Goal: Find specific page/section: Find specific page/section

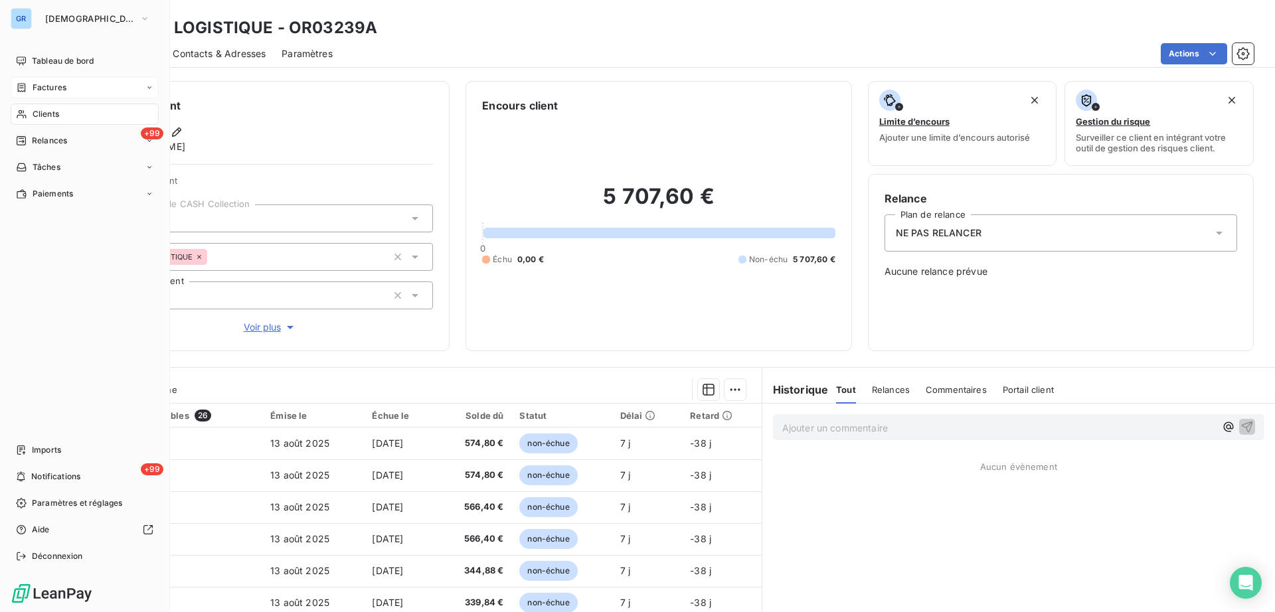
click at [46, 88] on span "Factures" at bounding box center [50, 88] width 34 height 12
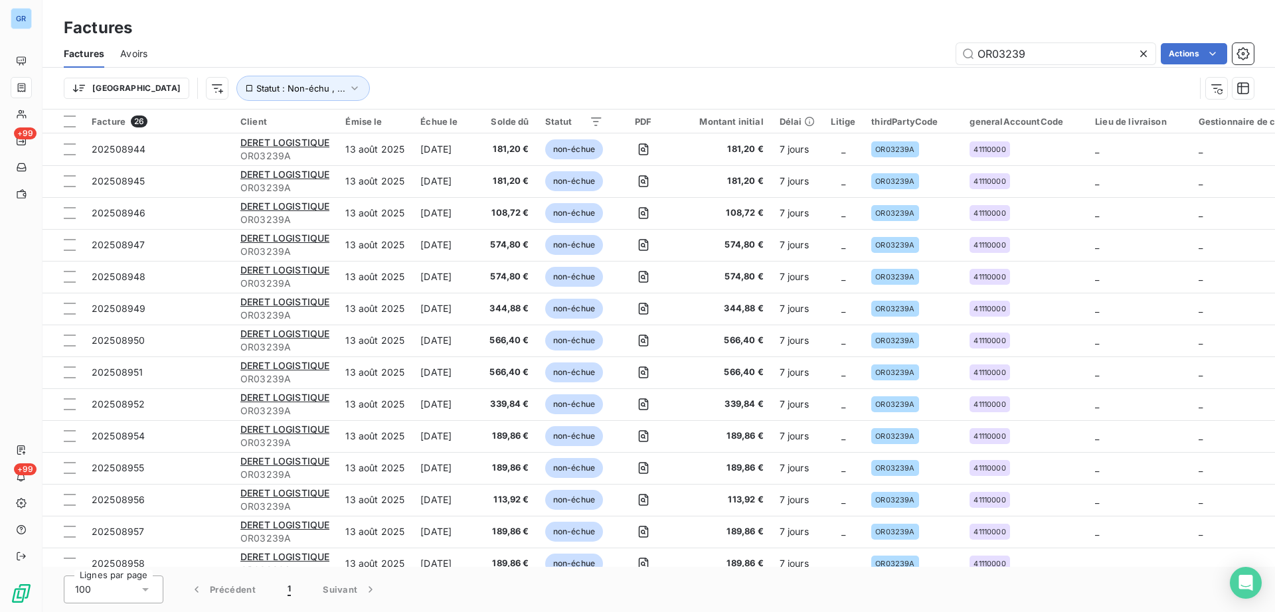
drag, startPoint x: 1058, startPoint y: 54, endPoint x: 741, endPoint y: 35, distance: 318.0
click at [743, 35] on div "Factures Factures Avoirs OR03239 Actions Trier Statut : Non-échu , ..." at bounding box center [658, 55] width 1232 height 110
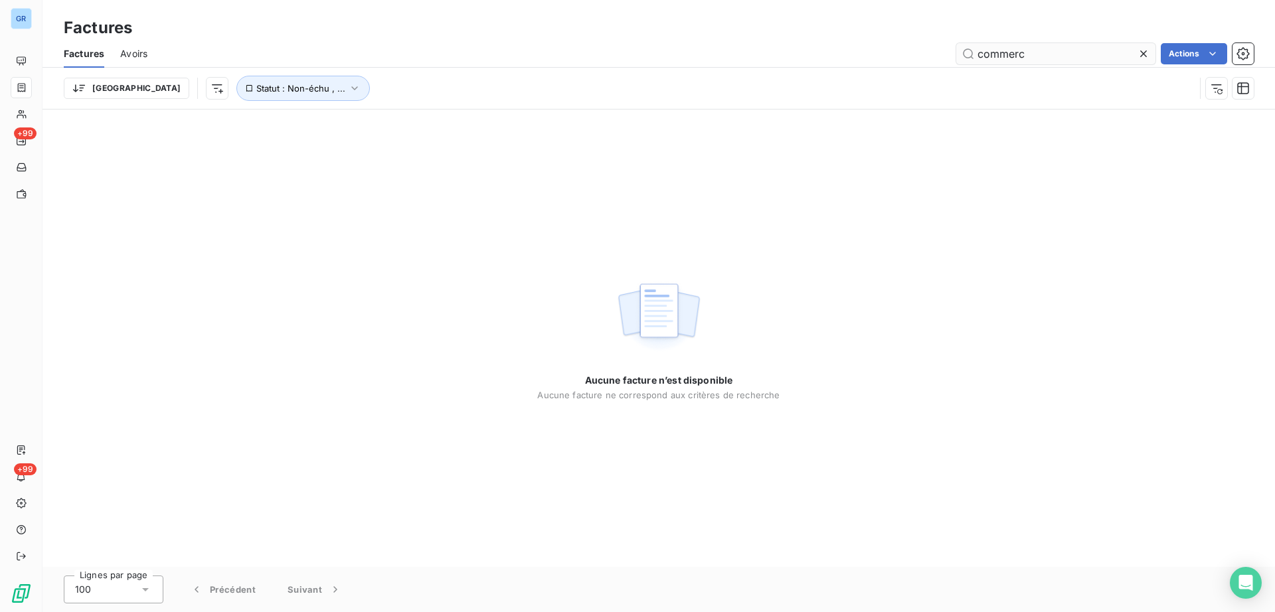
click at [1042, 59] on input "commerc" at bounding box center [1055, 53] width 199 height 21
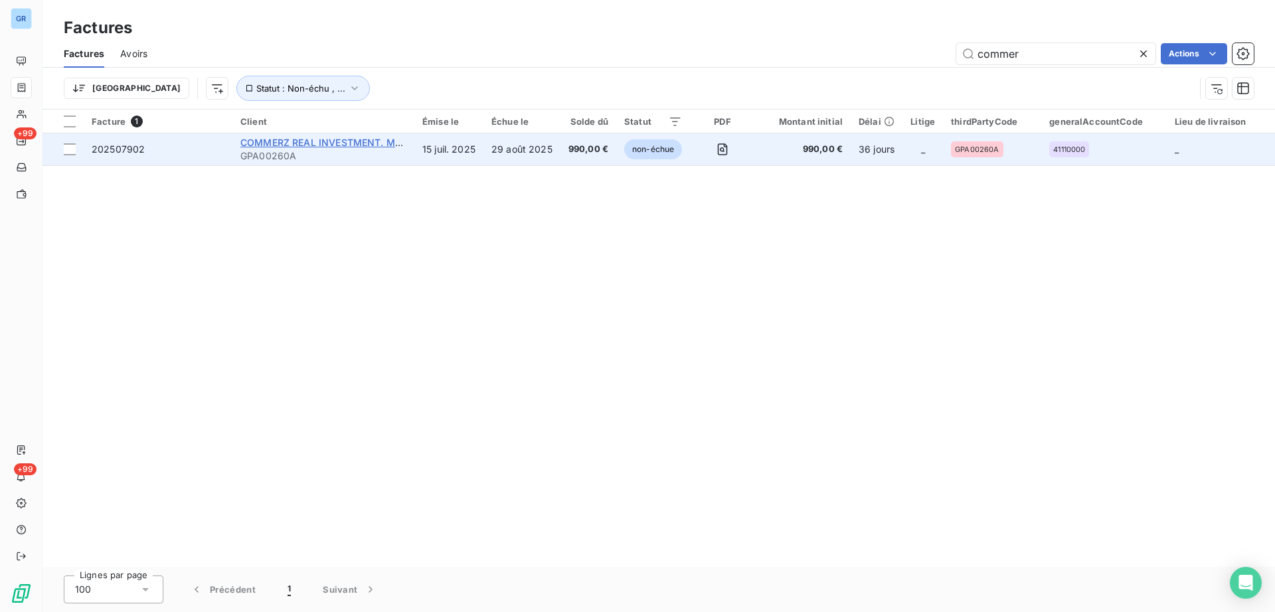
type input "commer"
click at [365, 141] on span "COMMERZ REAL INVESTMENT. MBH" at bounding box center [323, 142] width 167 height 11
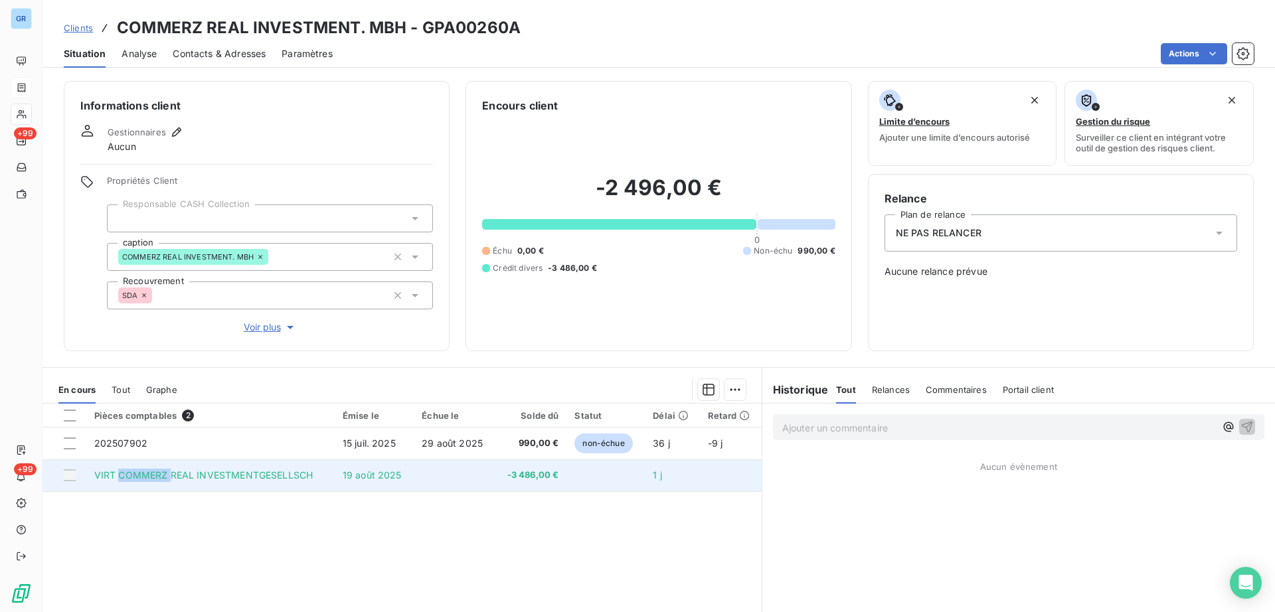
drag, startPoint x: 169, startPoint y: 477, endPoint x: 118, endPoint y: 475, distance: 51.1
click at [118, 475] on span "VIRT COMMERZ REAL INVESTMENTGESELLSCH" at bounding box center [203, 474] width 219 height 11
copy span "COMMERZ"
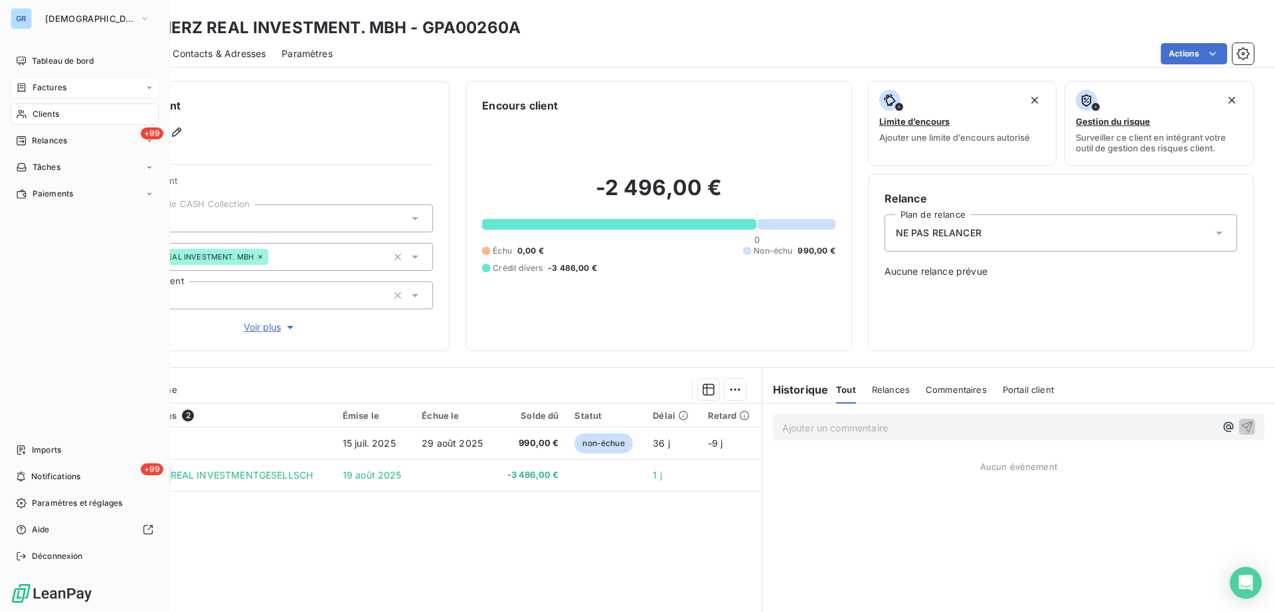
click at [50, 84] on span "Factures" at bounding box center [50, 88] width 34 height 12
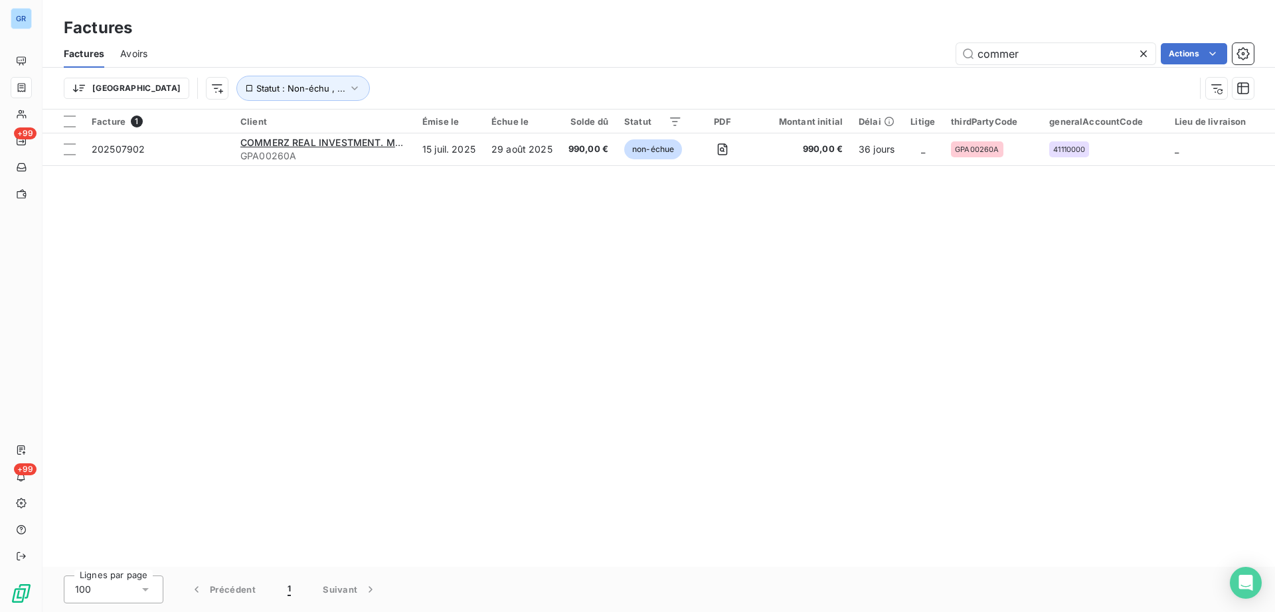
drag, startPoint x: 1087, startPoint y: 61, endPoint x: 965, endPoint y: 69, distance: 122.4
click at [937, 64] on div "commer Actions" at bounding box center [708, 53] width 1090 height 21
type input "COMMERZ"
click at [979, 56] on input "COMMERZ" at bounding box center [1055, 53] width 199 height 21
click at [125, 57] on span "Avoirs" at bounding box center [133, 53] width 27 height 13
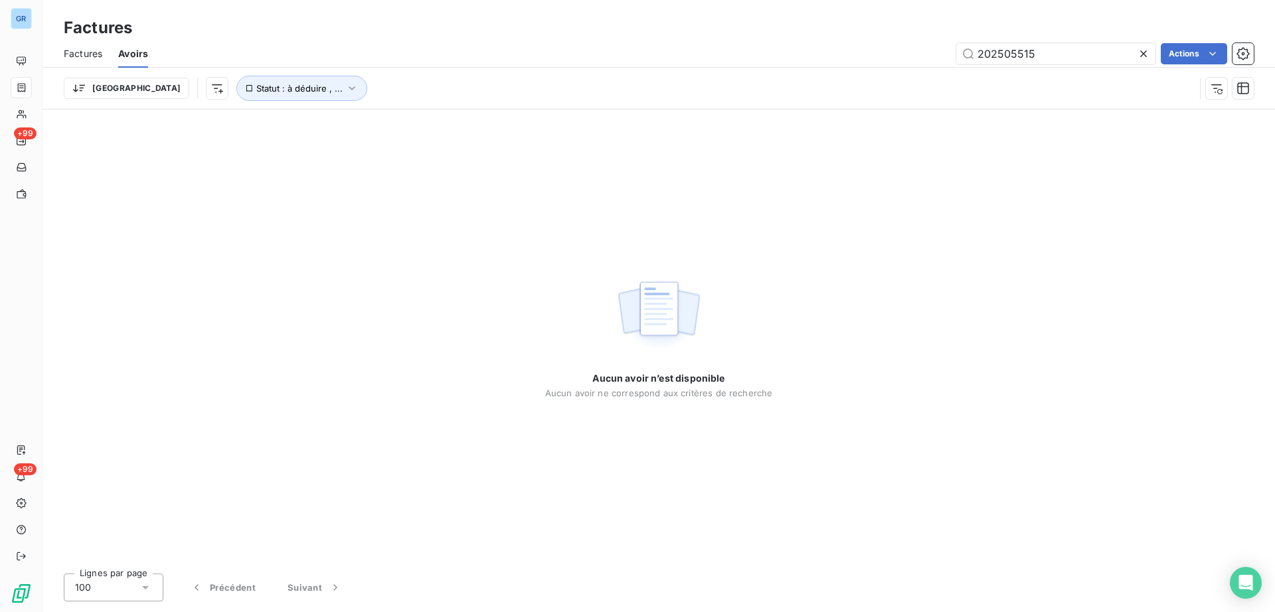
click at [80, 54] on span "Factures" at bounding box center [83, 53] width 39 height 13
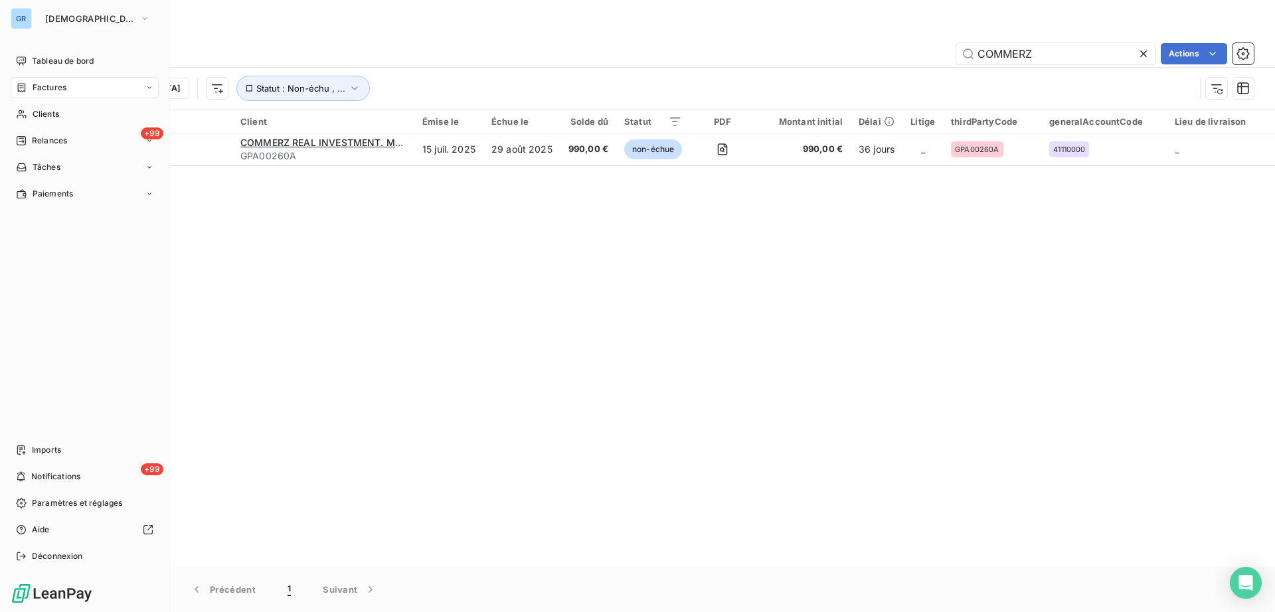
click at [41, 78] on div "Factures" at bounding box center [85, 87] width 148 height 21
click at [52, 163] on span "Clients" at bounding box center [46, 167] width 27 height 12
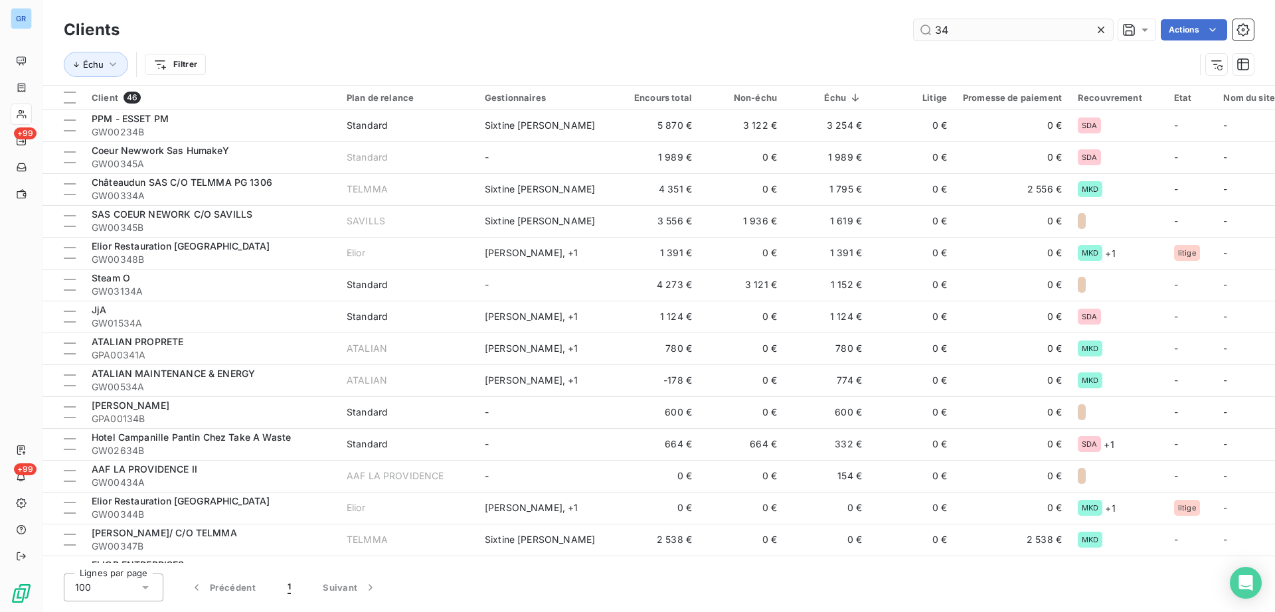
type input "3"
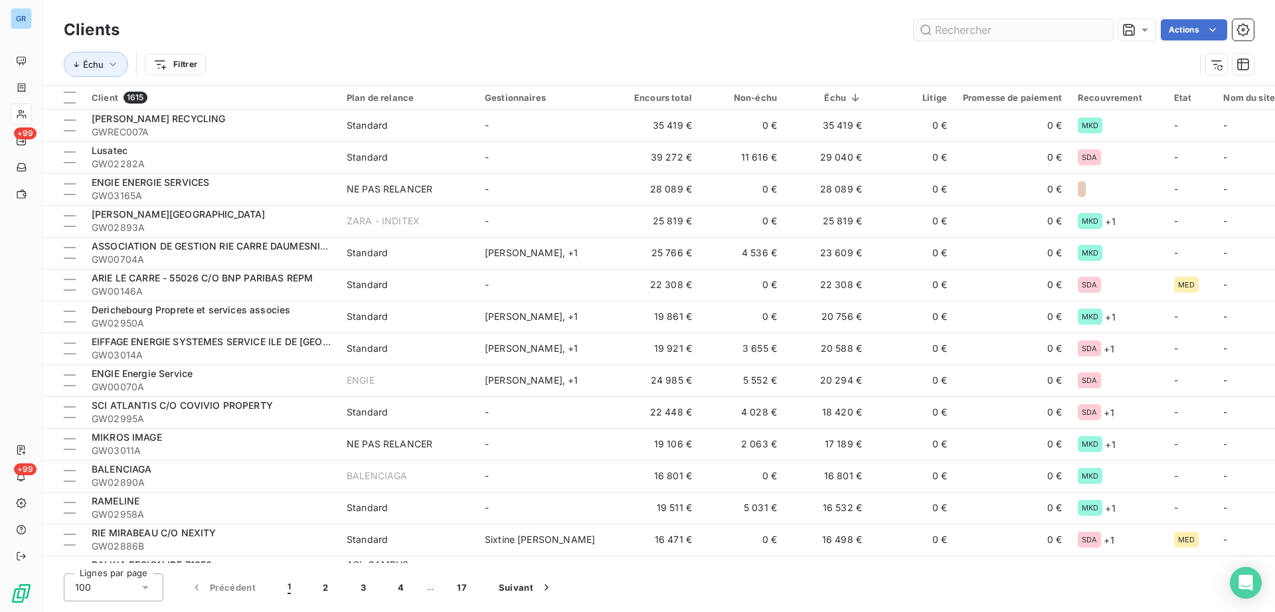
click at [972, 33] on input "text" at bounding box center [1013, 29] width 199 height 21
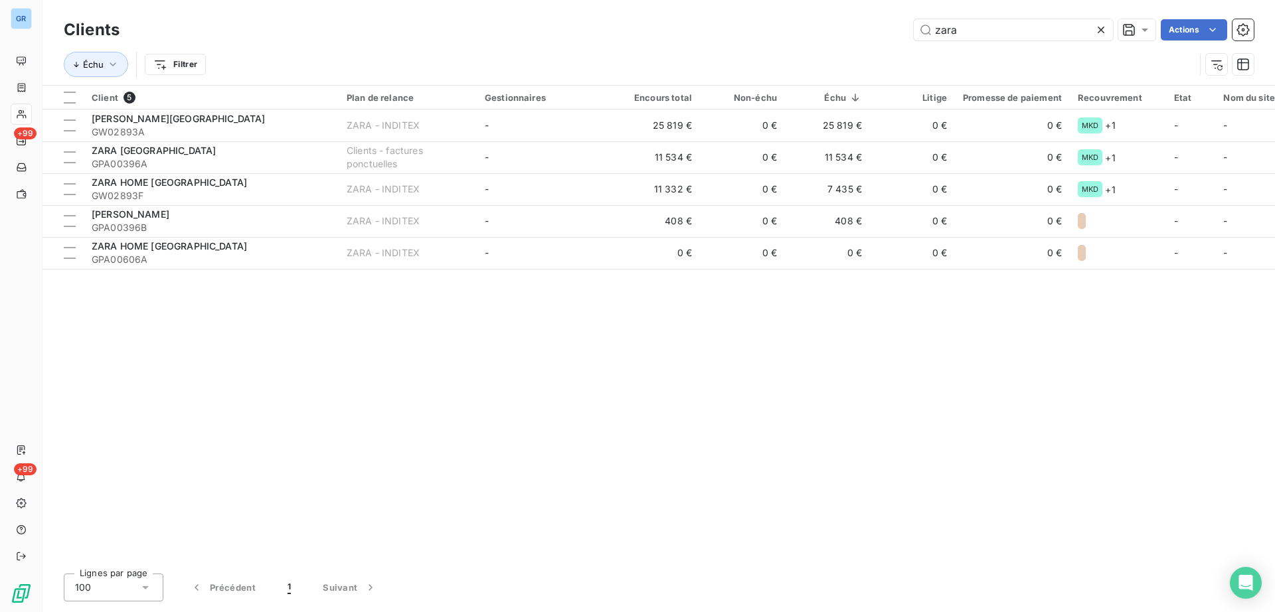
drag, startPoint x: 1004, startPoint y: 27, endPoint x: 454, endPoint y: 21, distance: 549.8
click at [479, 21] on div "zara Actions" at bounding box center [694, 29] width 1118 height 21
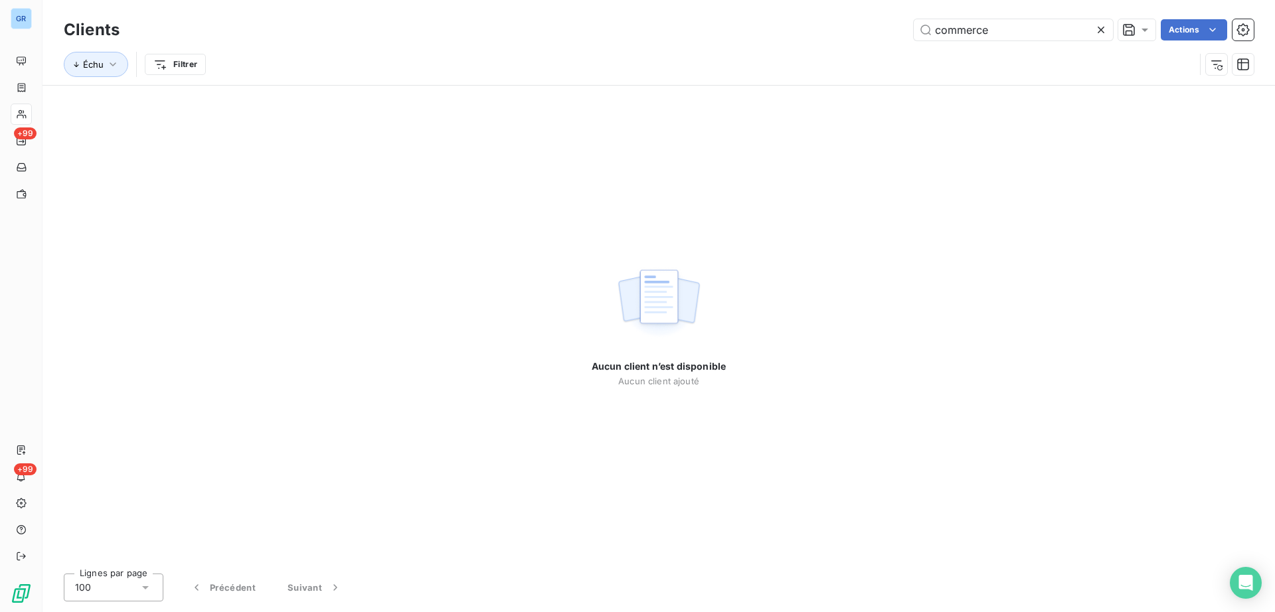
type input "commerce"
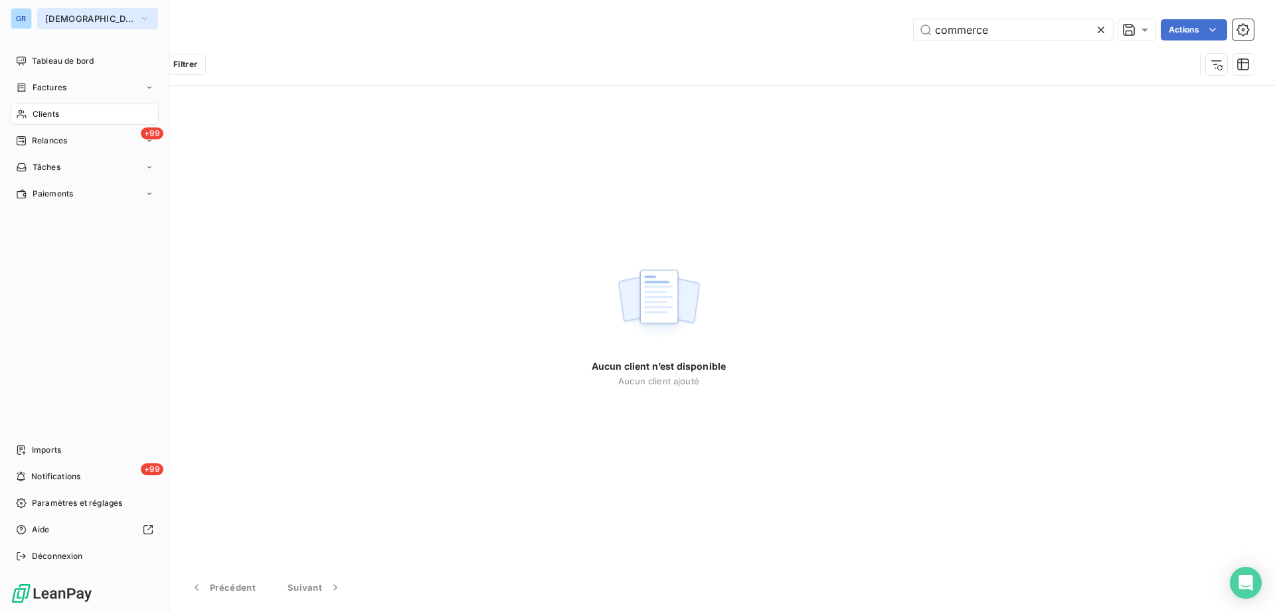
click at [73, 13] on span "GREENWISHES" at bounding box center [89, 18] width 89 height 11
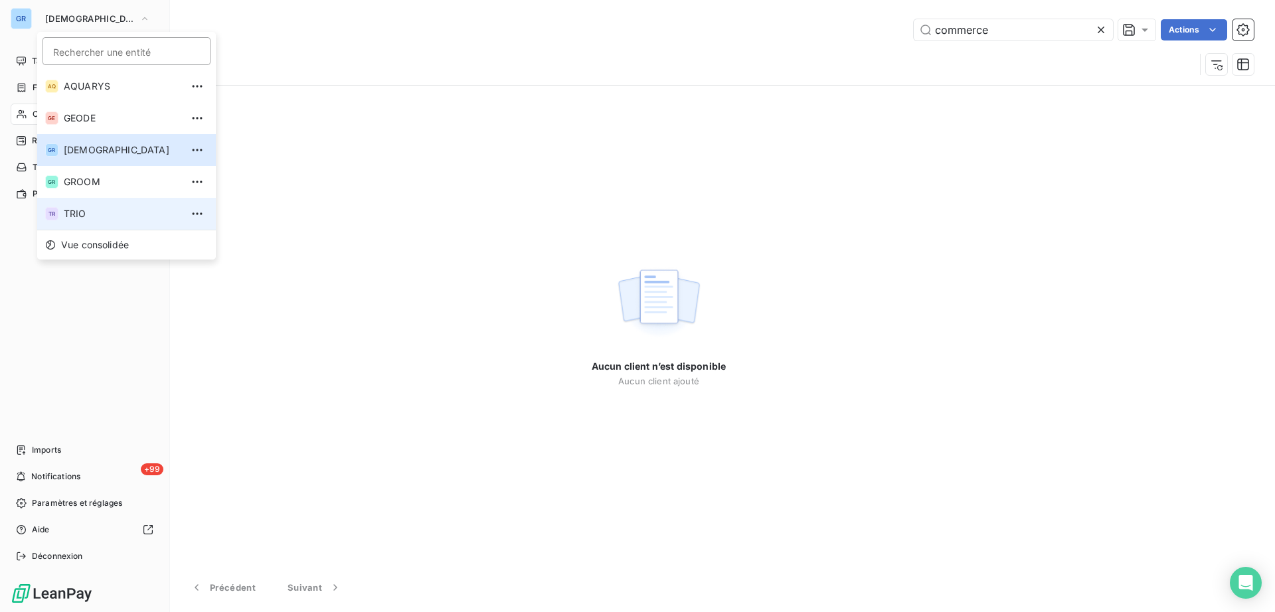
click at [96, 222] on li "TR TRIO" at bounding box center [126, 214] width 179 height 32
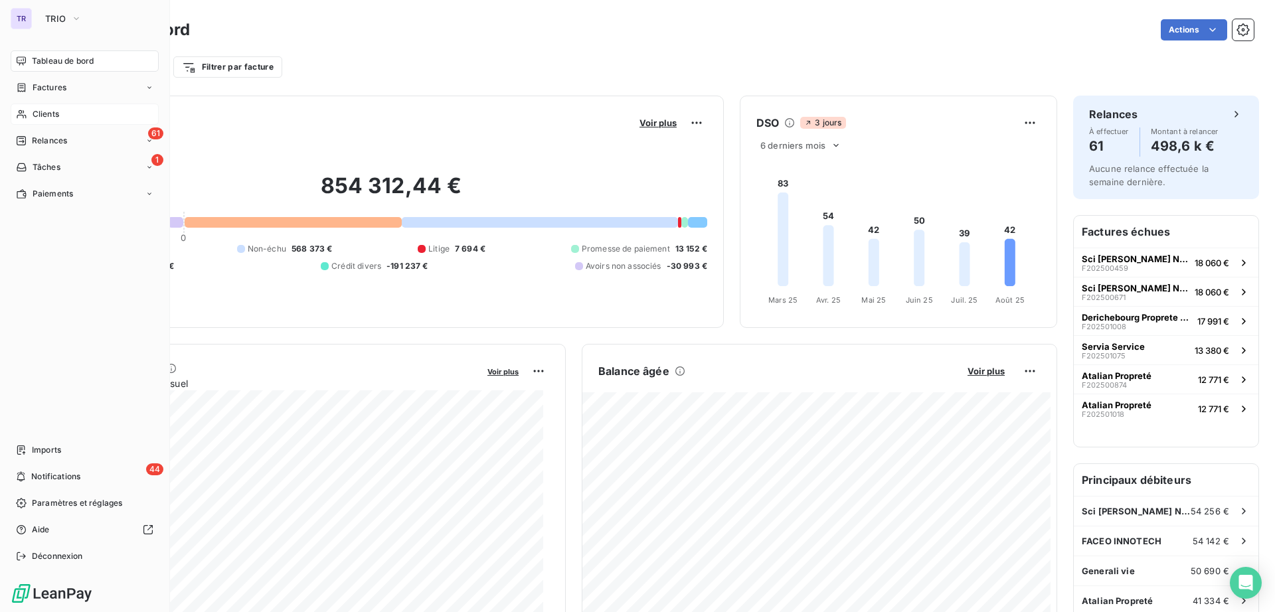
click at [41, 115] on span "Clients" at bounding box center [46, 114] width 27 height 12
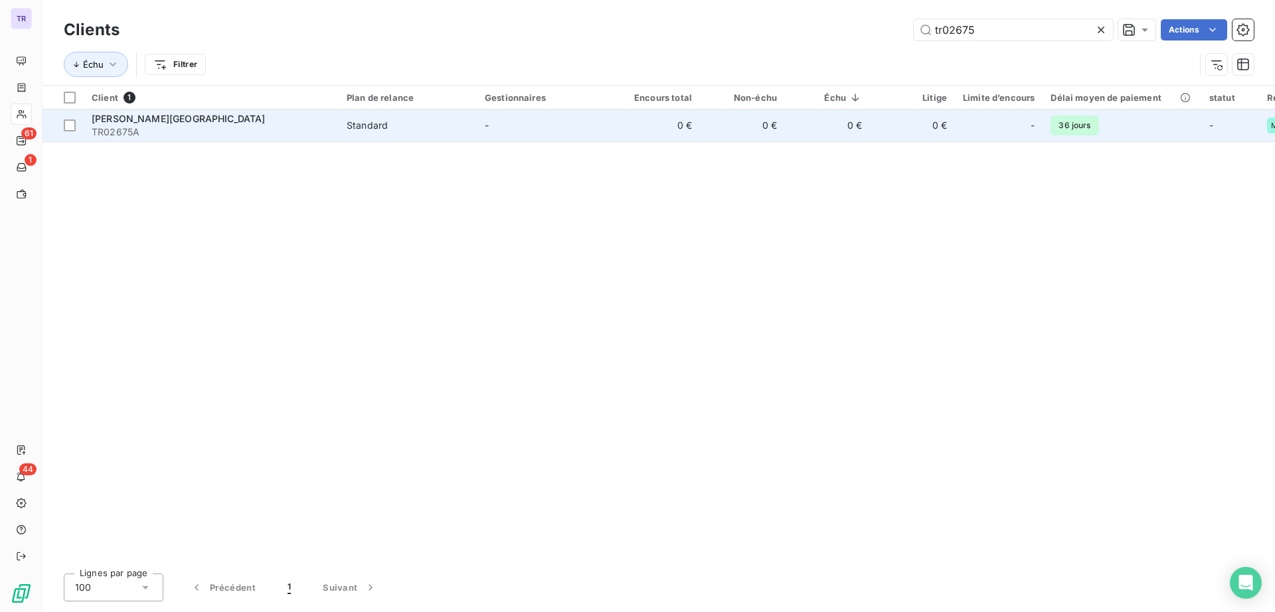
type input "tr02675"
click at [168, 114] on div "[PERSON_NAME][GEOGRAPHIC_DATA]" at bounding box center [211, 118] width 239 height 13
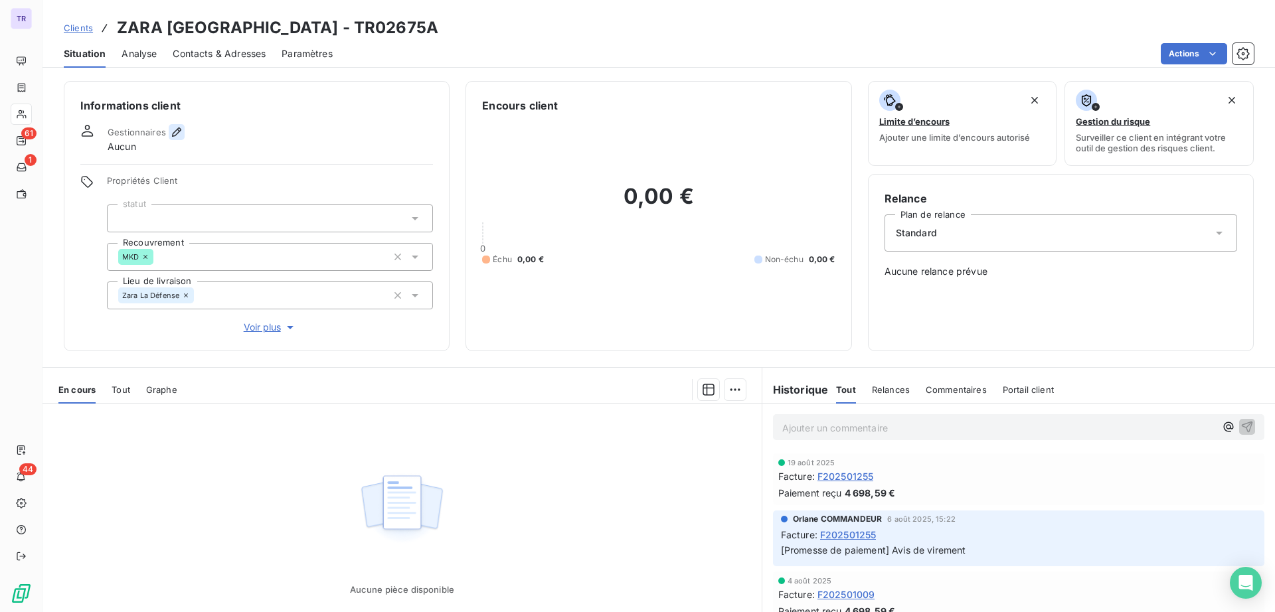
click at [179, 131] on icon "button" at bounding box center [176, 131] width 9 height 9
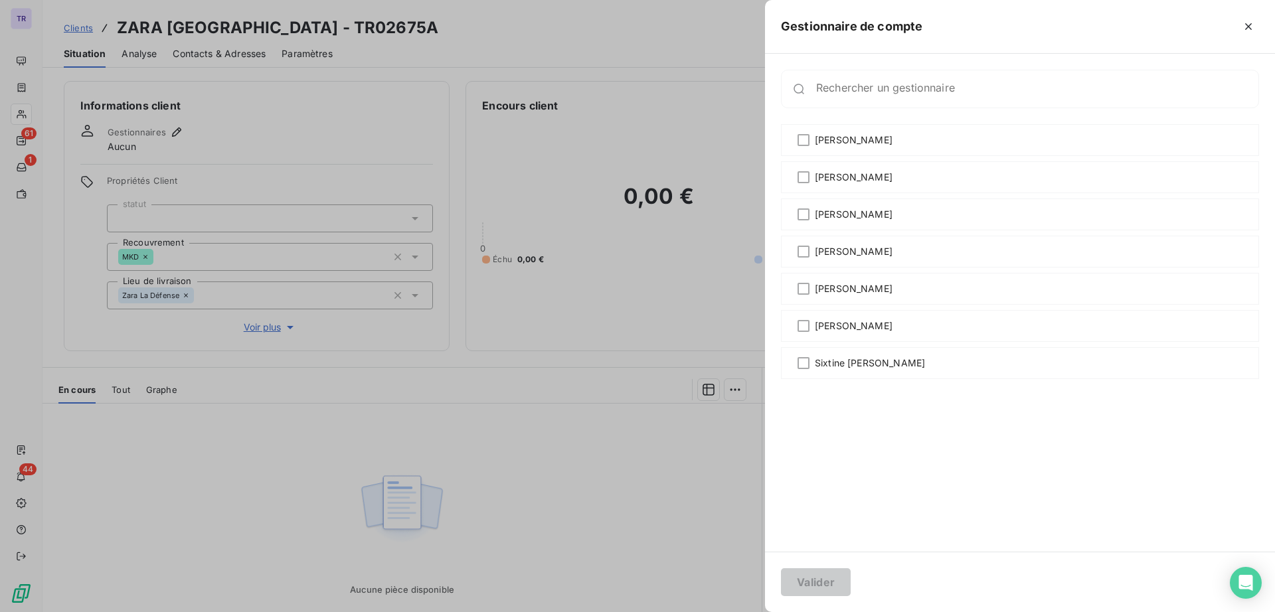
click at [631, 157] on div at bounding box center [637, 306] width 1275 height 612
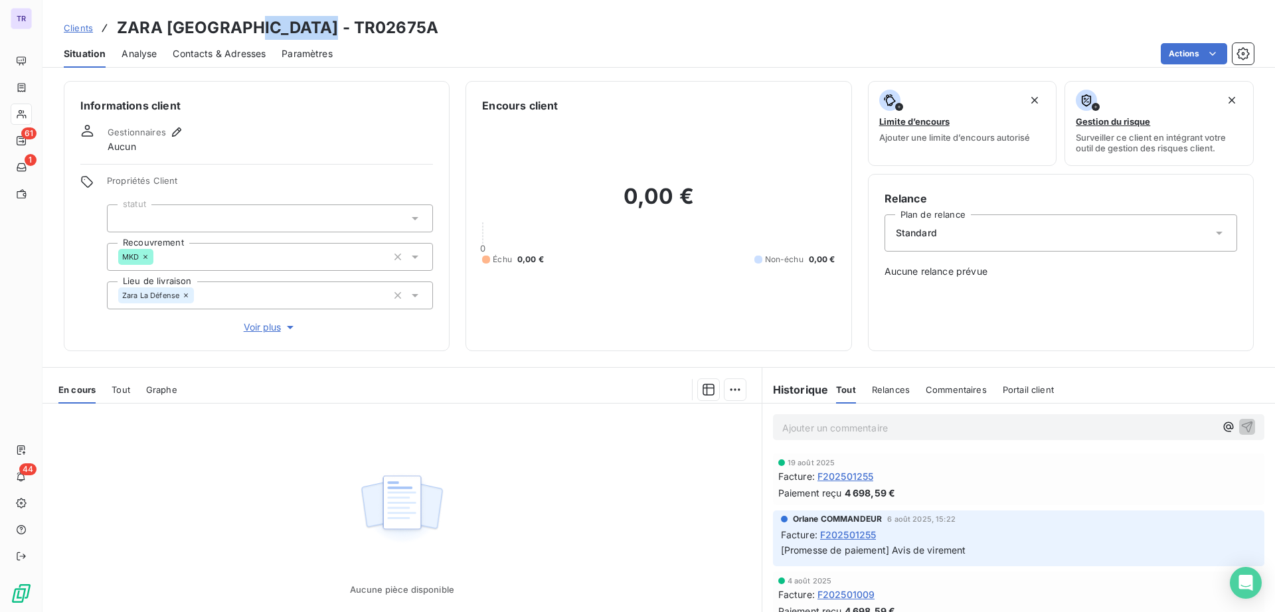
drag, startPoint x: 332, startPoint y: 29, endPoint x: 250, endPoint y: 25, distance: 81.8
click at [250, 25] on div "Clients ZARA [GEOGRAPHIC_DATA] - TR02675A" at bounding box center [658, 28] width 1232 height 24
copy h3 "TR02675A"
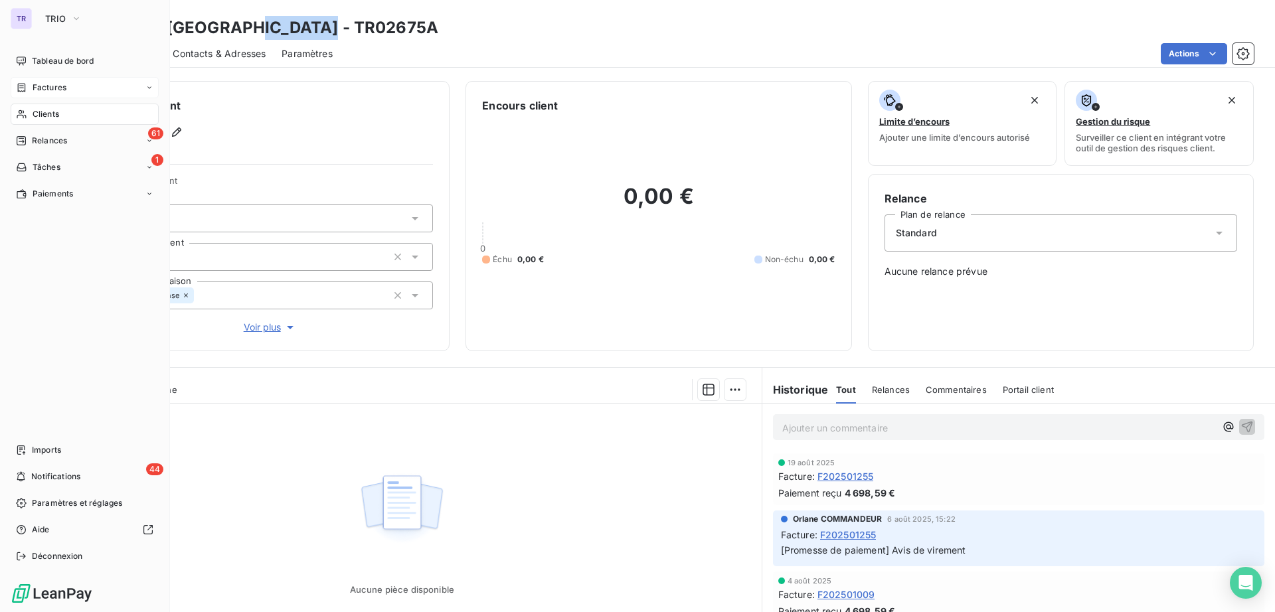
click at [46, 87] on span "Factures" at bounding box center [50, 88] width 34 height 12
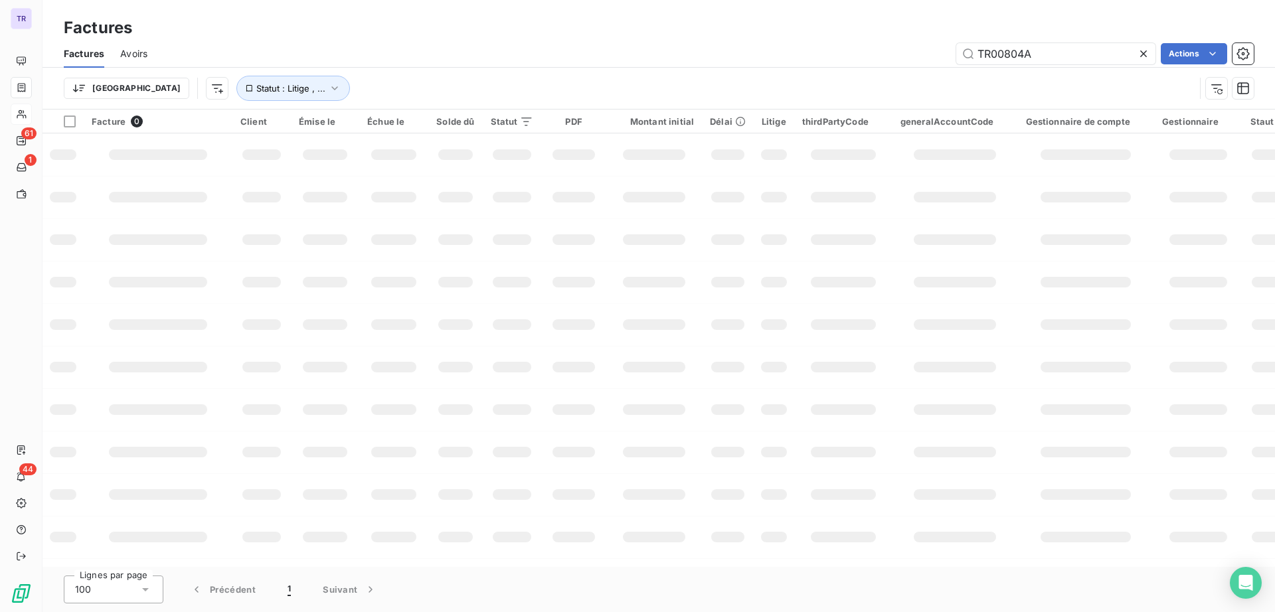
drag, startPoint x: 1058, startPoint y: 58, endPoint x: 985, endPoint y: 66, distance: 74.2
click at [855, 68] on div "Factures Avoirs TR00804A Actions Trier Statut : Litige , ..." at bounding box center [658, 74] width 1232 height 69
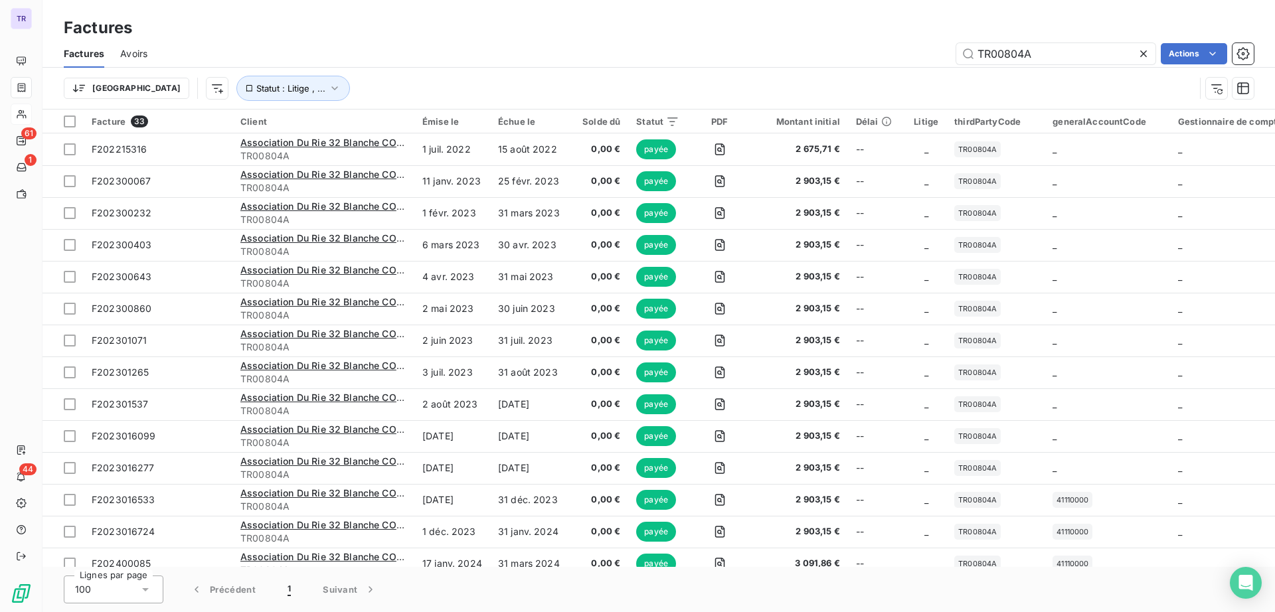
click at [1049, 66] on div "Factures Avoirs TR00804A Actions" at bounding box center [658, 54] width 1232 height 28
drag, startPoint x: 1039, startPoint y: 54, endPoint x: 940, endPoint y: 53, distance: 98.9
click at [937, 53] on div "TR00804A Actions" at bounding box center [708, 53] width 1090 height 21
paste input "465"
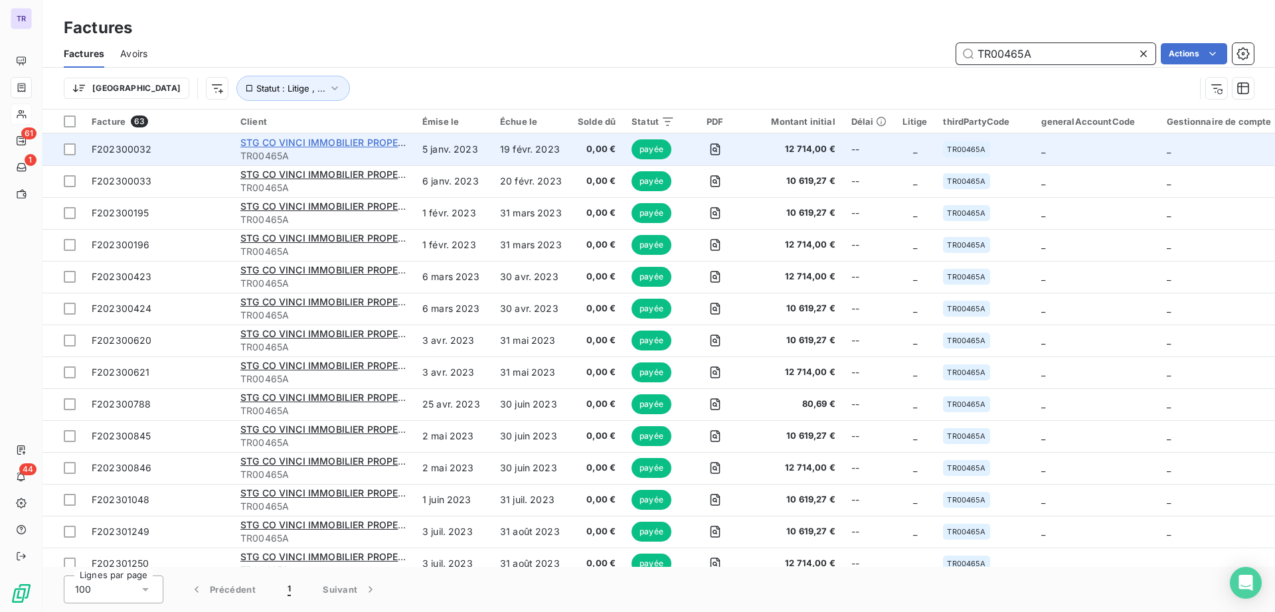
type input "TR00465A"
click at [292, 147] on span "STG CO VINCI IMMOBILIER PROPERTY MANAGEMENT" at bounding box center [364, 142] width 248 height 11
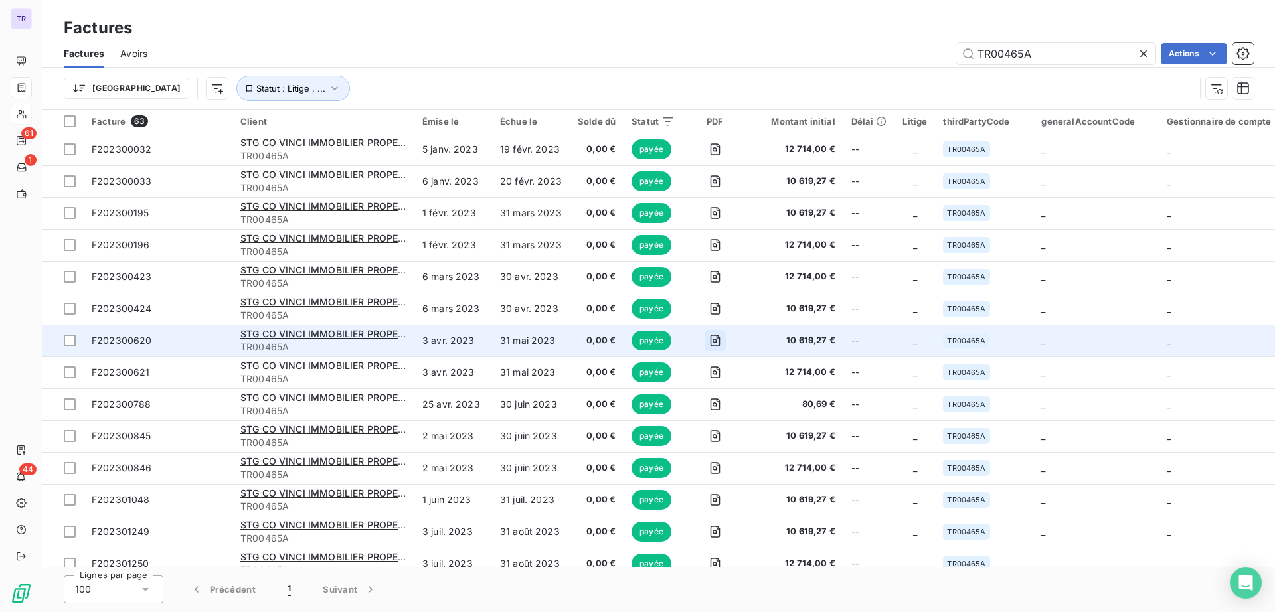
click at [710, 340] on icon "button" at bounding box center [714, 340] width 13 height 13
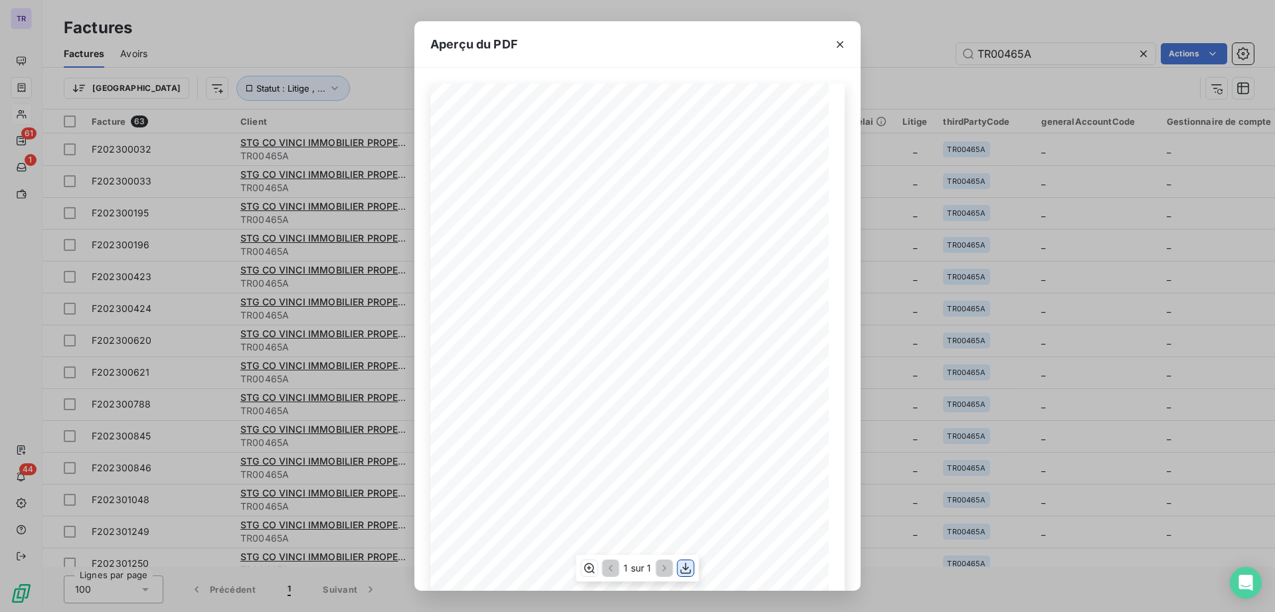
click at [687, 564] on icon "button" at bounding box center [685, 568] width 13 height 13
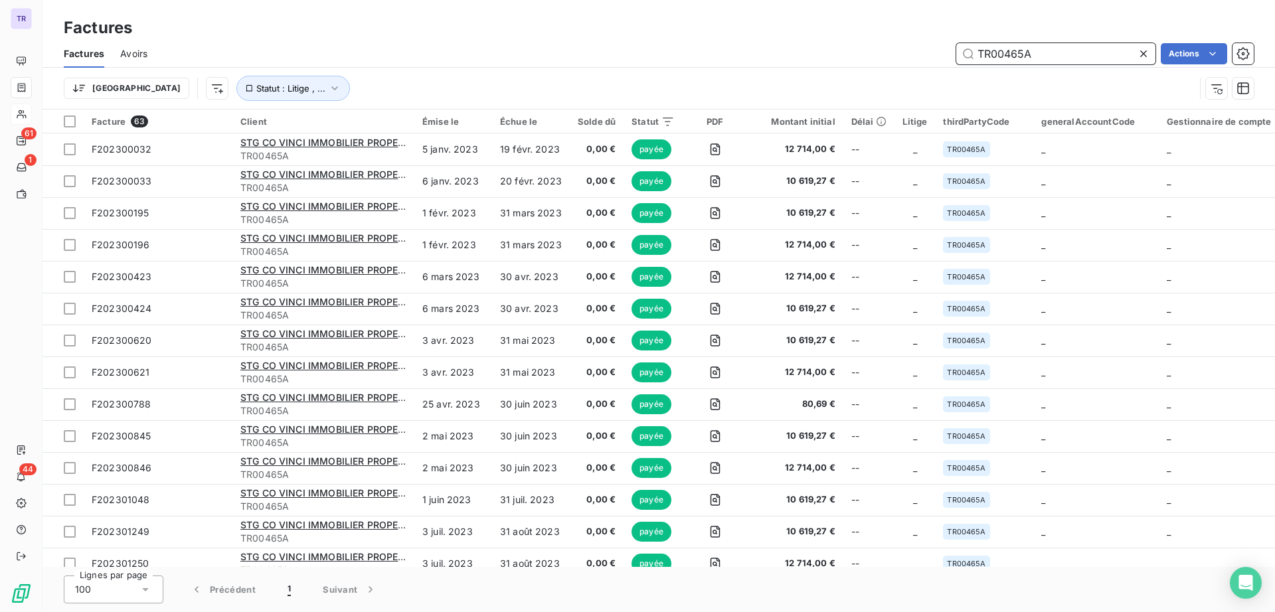
drag, startPoint x: 1030, startPoint y: 55, endPoint x: 367, endPoint y: 60, distance: 662.7
click at [405, 60] on div "TR00465A Actions" at bounding box center [708, 53] width 1090 height 21
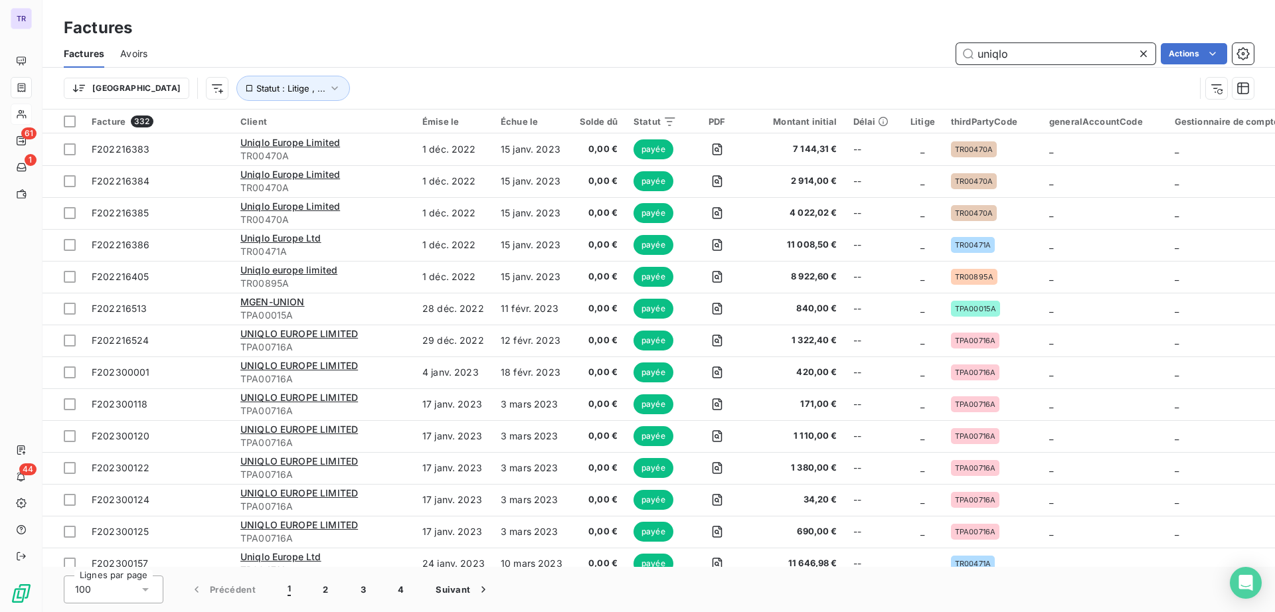
type input "uniqlo"
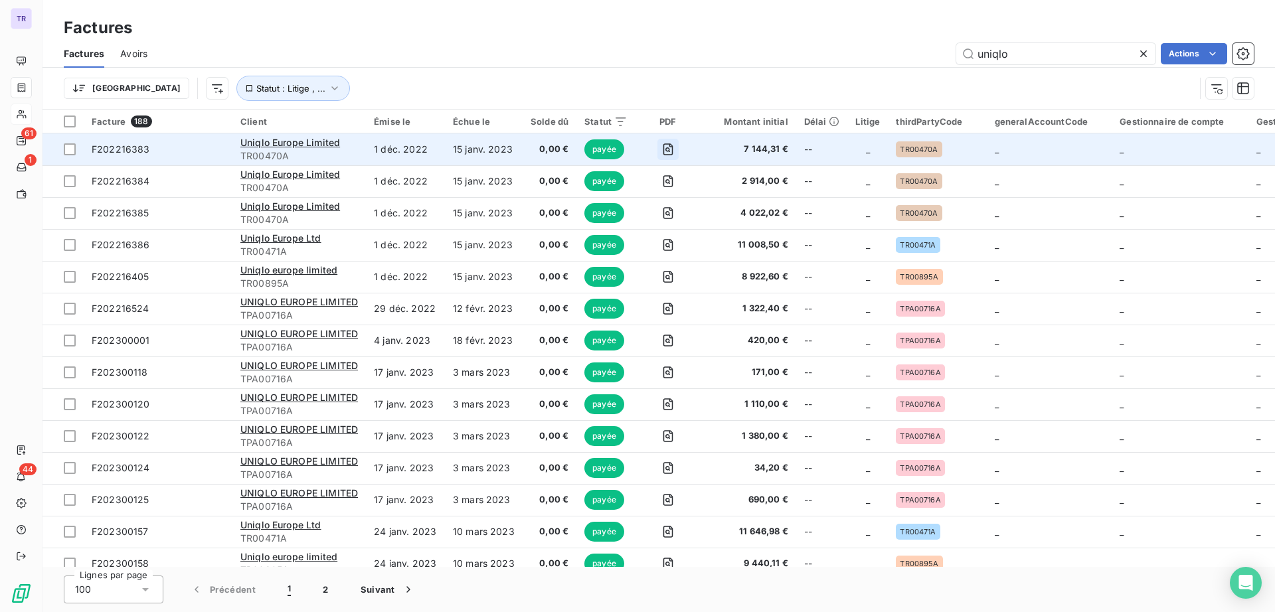
click at [665, 143] on icon "button" at bounding box center [667, 149] width 13 height 13
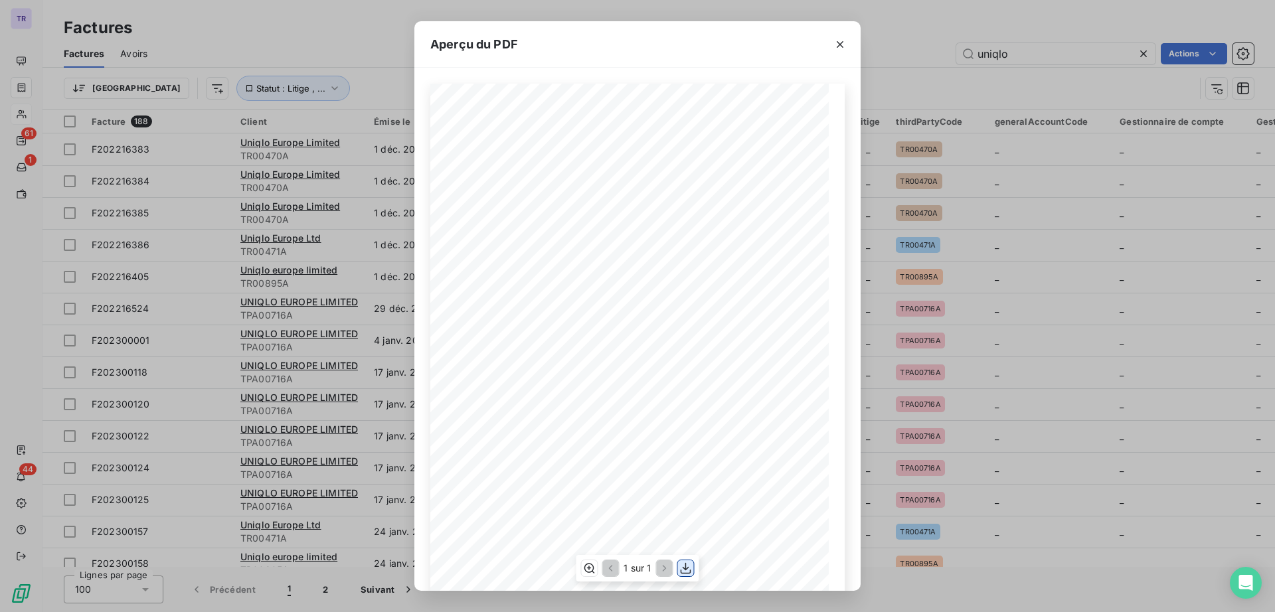
click at [688, 566] on icon "button" at bounding box center [685, 568] width 13 height 13
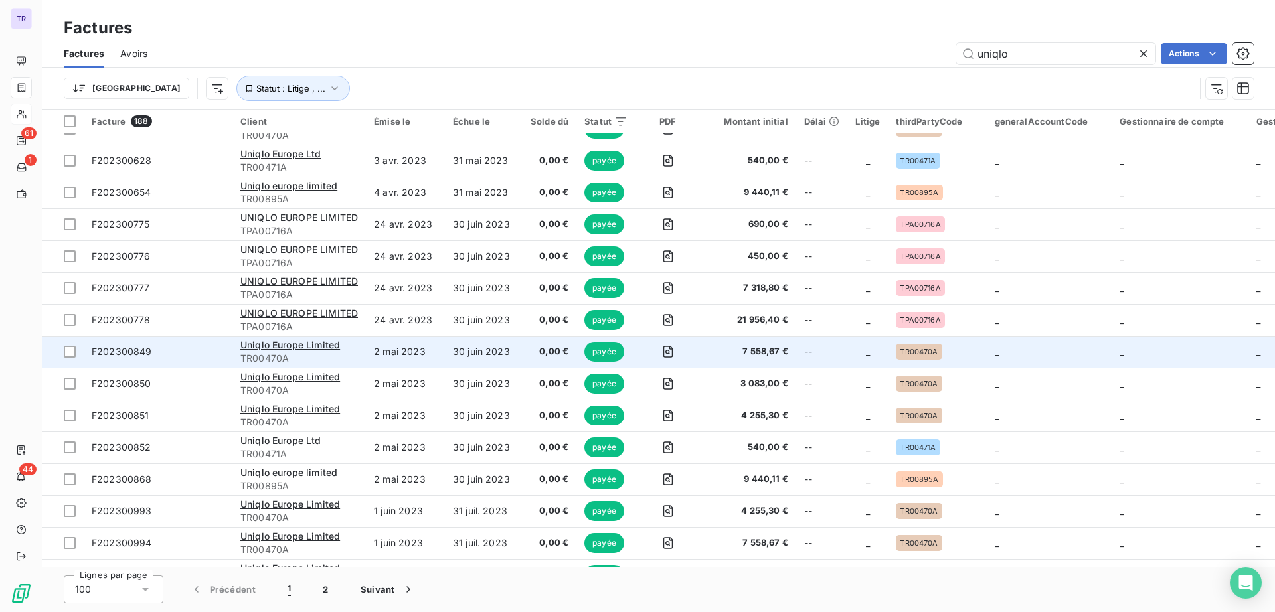
scroll to position [830, 0]
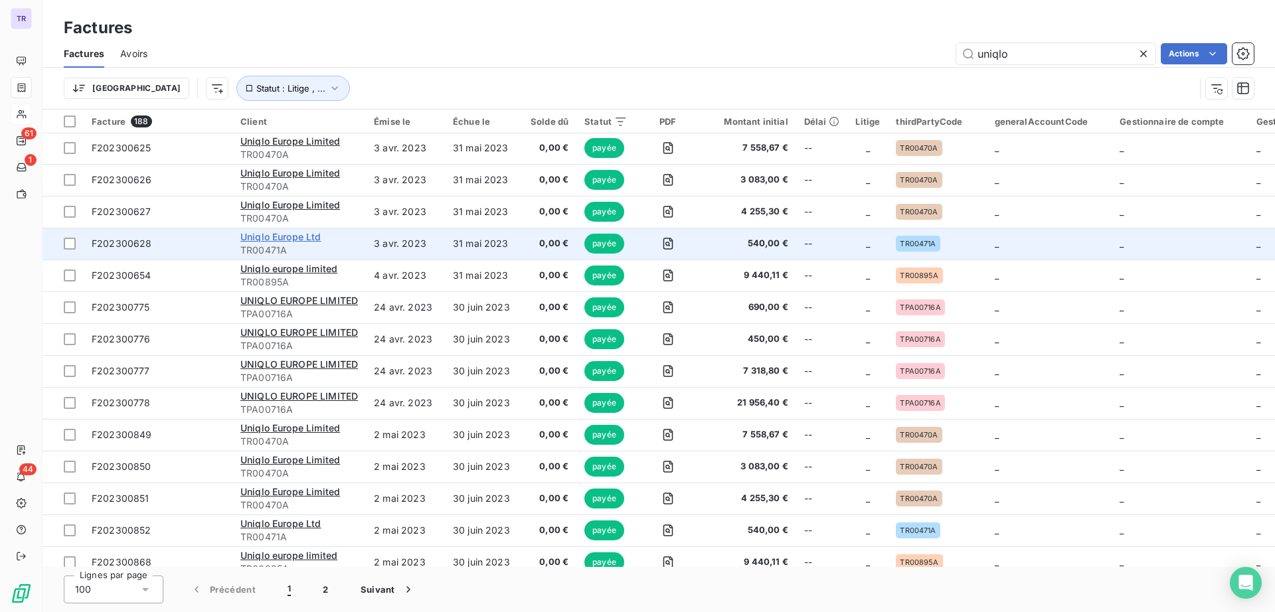
click at [308, 239] on span "Uniqlo Europe Ltd" at bounding box center [280, 236] width 81 height 11
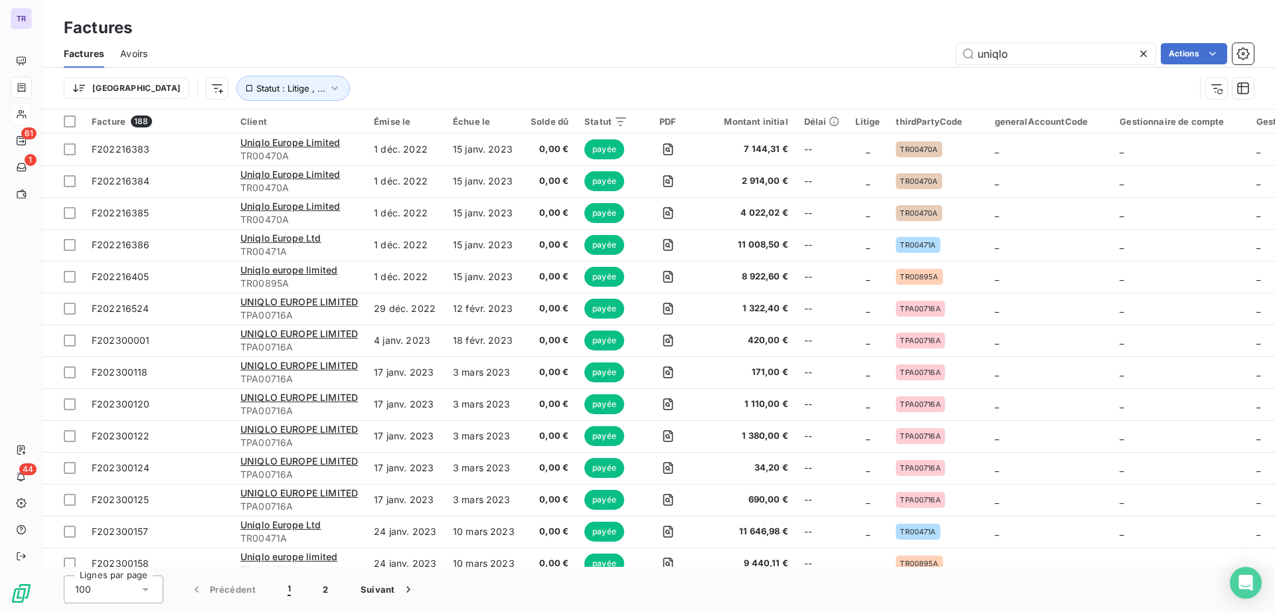
drag, startPoint x: 1052, startPoint y: 49, endPoint x: 782, endPoint y: 59, distance: 269.8
click at [785, 58] on div "uniqlo Actions" at bounding box center [708, 53] width 1090 height 21
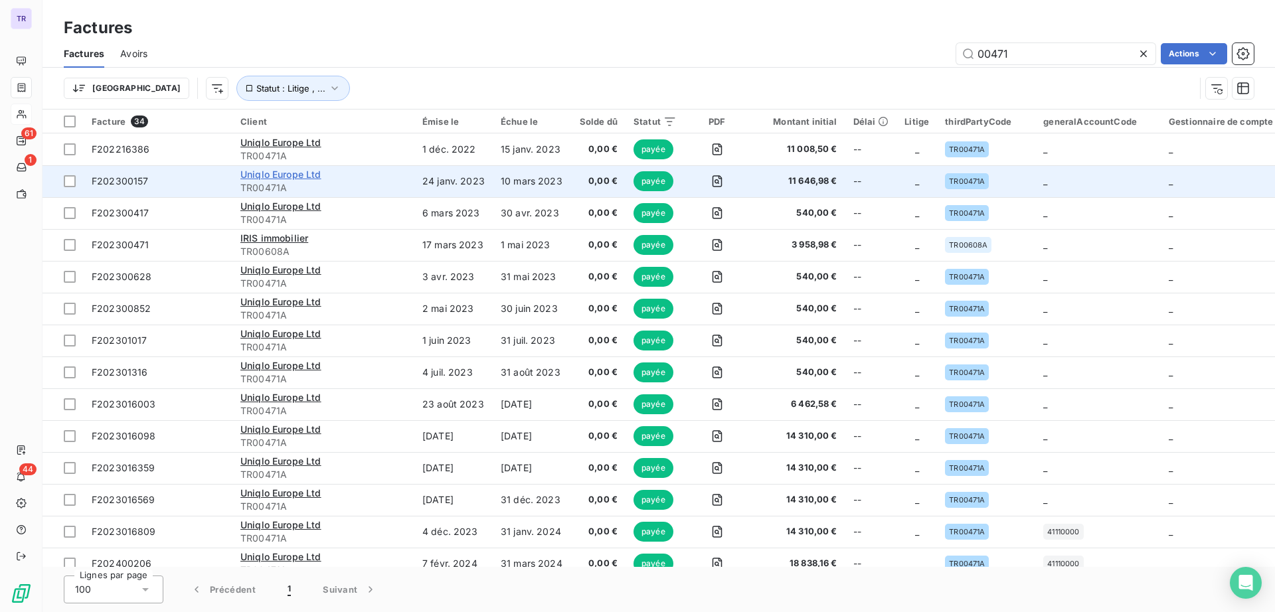
type input "00471"
click at [306, 177] on span "Uniqlo Europe Ltd" at bounding box center [280, 174] width 81 height 11
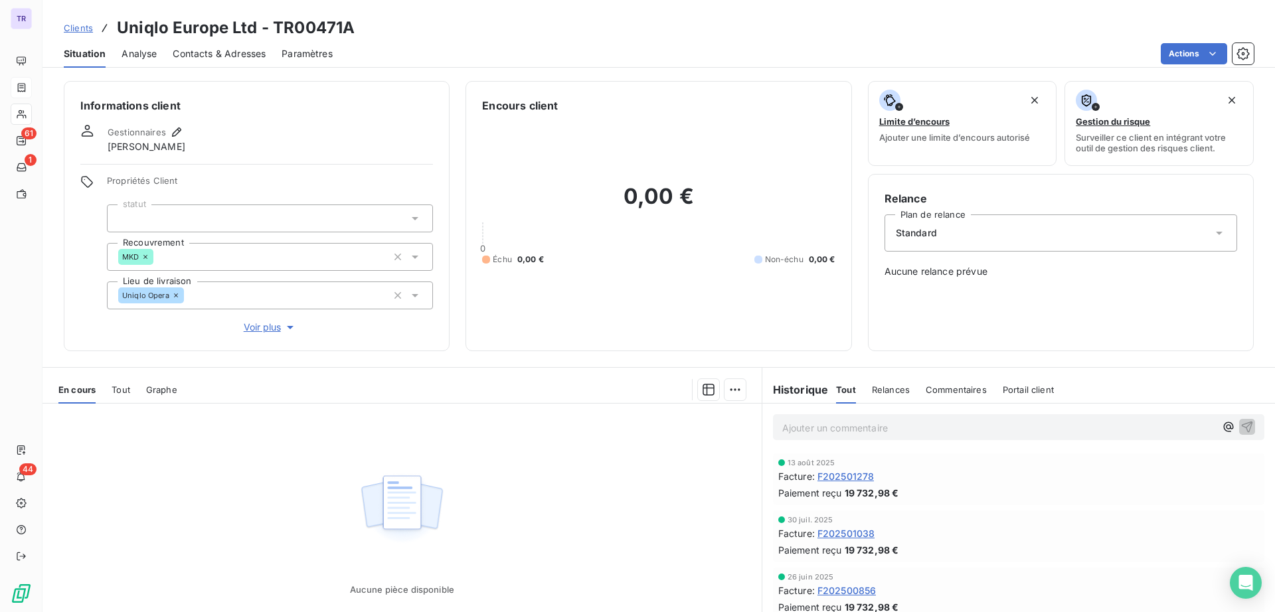
click at [117, 391] on span "Tout" at bounding box center [121, 389] width 19 height 11
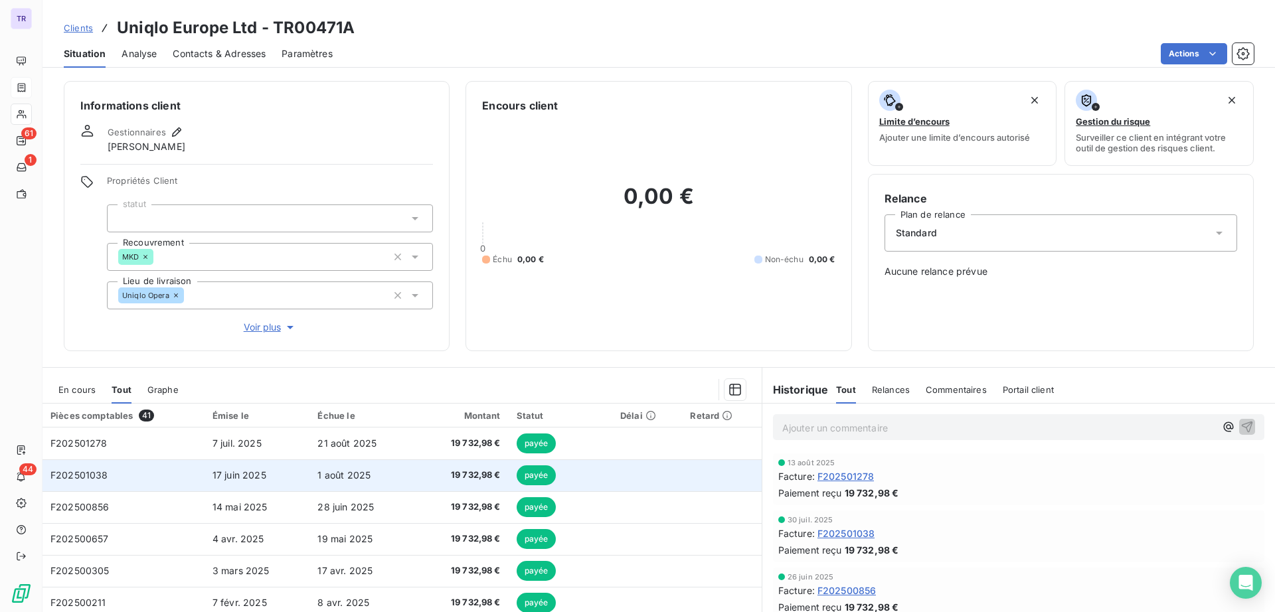
click at [524, 477] on span "payée" at bounding box center [537, 475] width 40 height 20
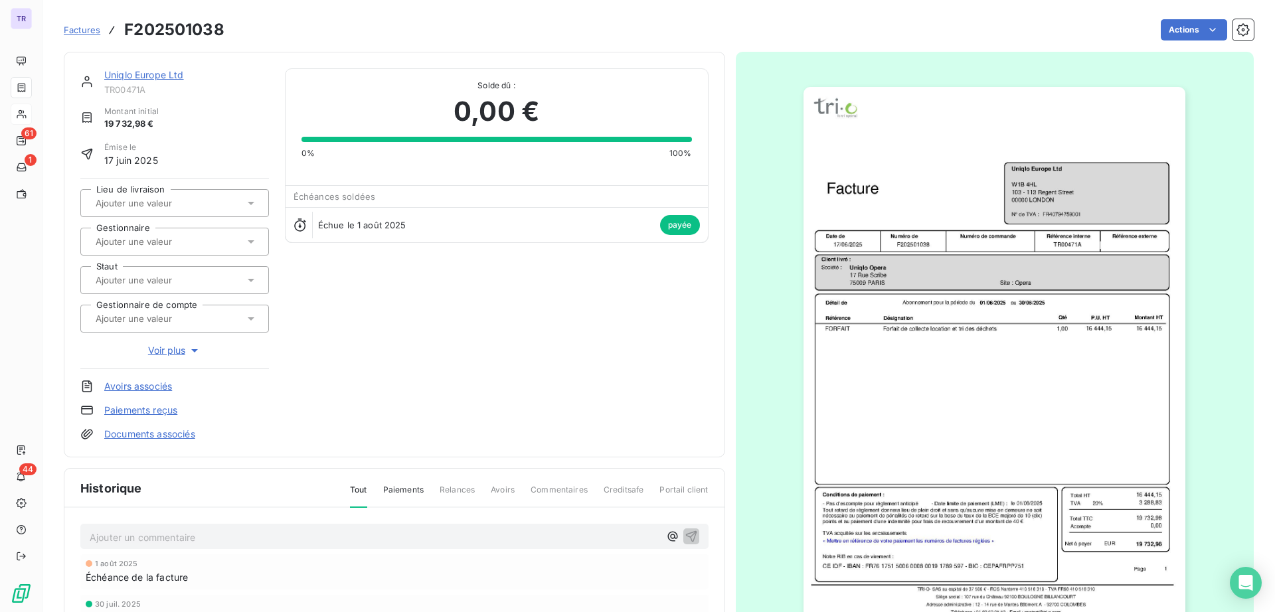
click at [1125, 262] on img "button" at bounding box center [994, 357] width 382 height 540
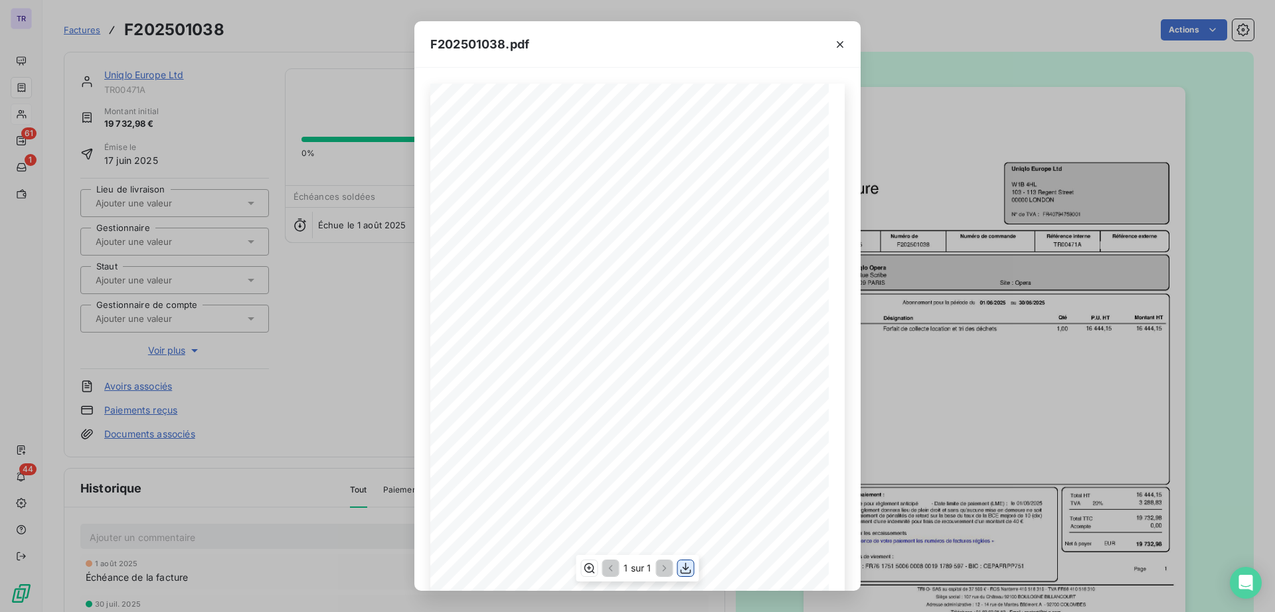
click at [684, 567] on icon "button" at bounding box center [685, 568] width 13 height 13
drag, startPoint x: 838, startPoint y: 46, endPoint x: 845, endPoint y: 50, distance: 8.7
click at [838, 46] on icon "button" at bounding box center [840, 44] width 7 height 7
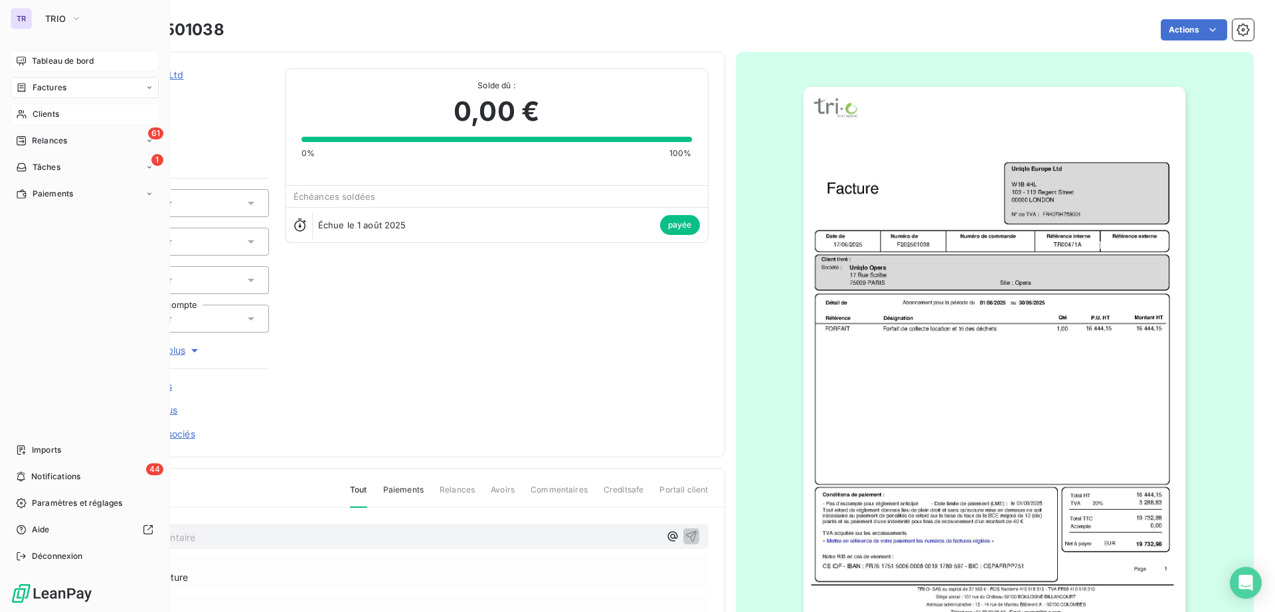
click at [58, 62] on span "Tableau de bord" at bounding box center [63, 61] width 62 height 12
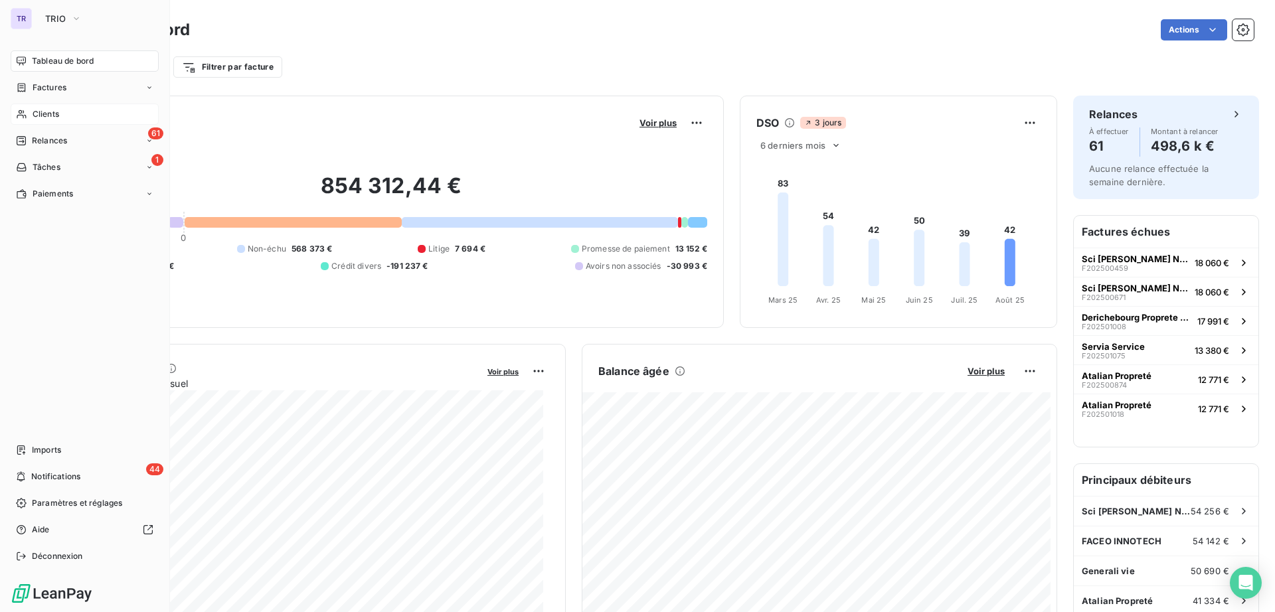
drag, startPoint x: 46, startPoint y: 88, endPoint x: 102, endPoint y: 100, distance: 56.4
click at [47, 87] on span "Factures" at bounding box center [50, 88] width 34 height 12
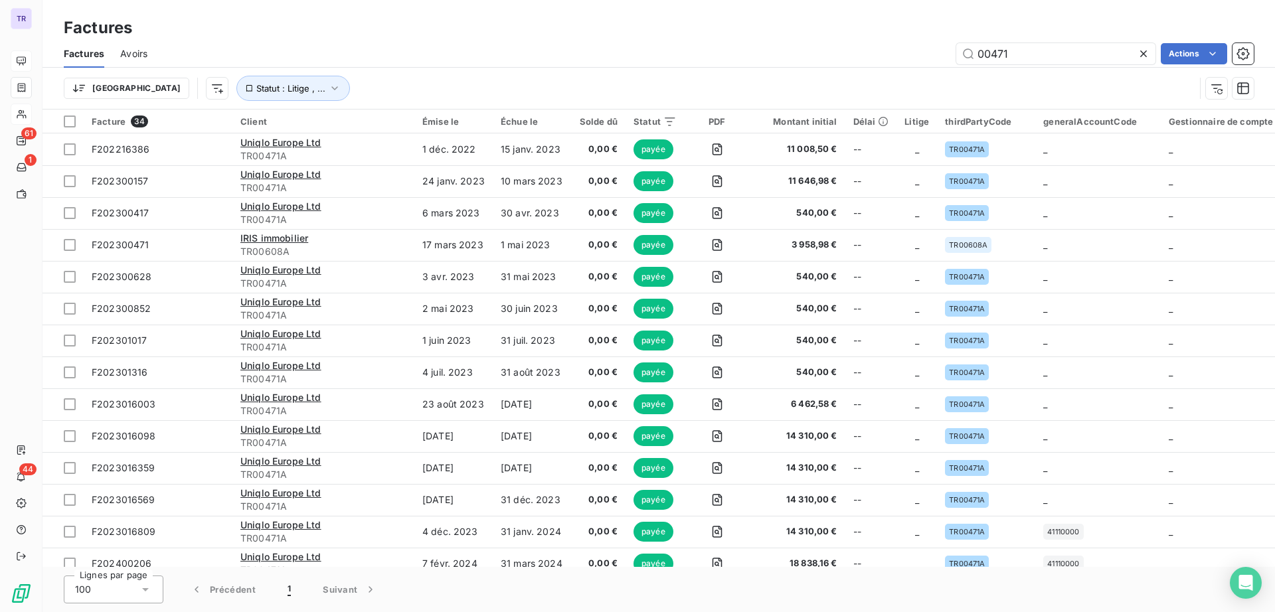
drag, startPoint x: 1044, startPoint y: 58, endPoint x: 904, endPoint y: 50, distance: 140.3
click at [904, 50] on div "00471 Actions" at bounding box center [708, 53] width 1090 height 21
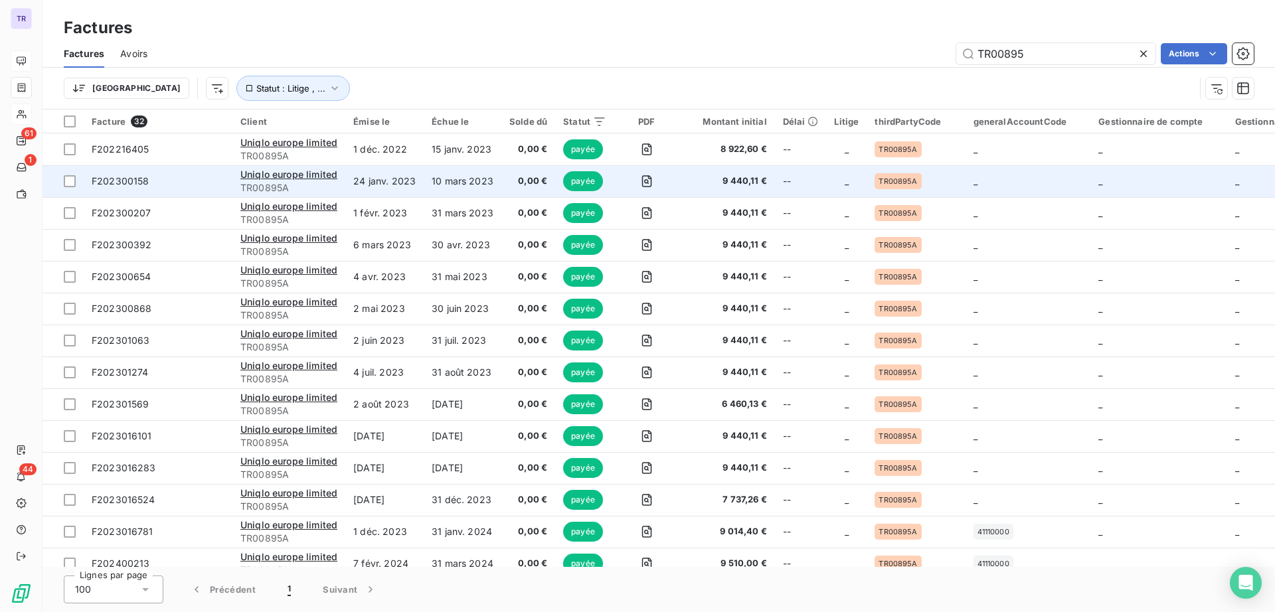
type input "TR00895"
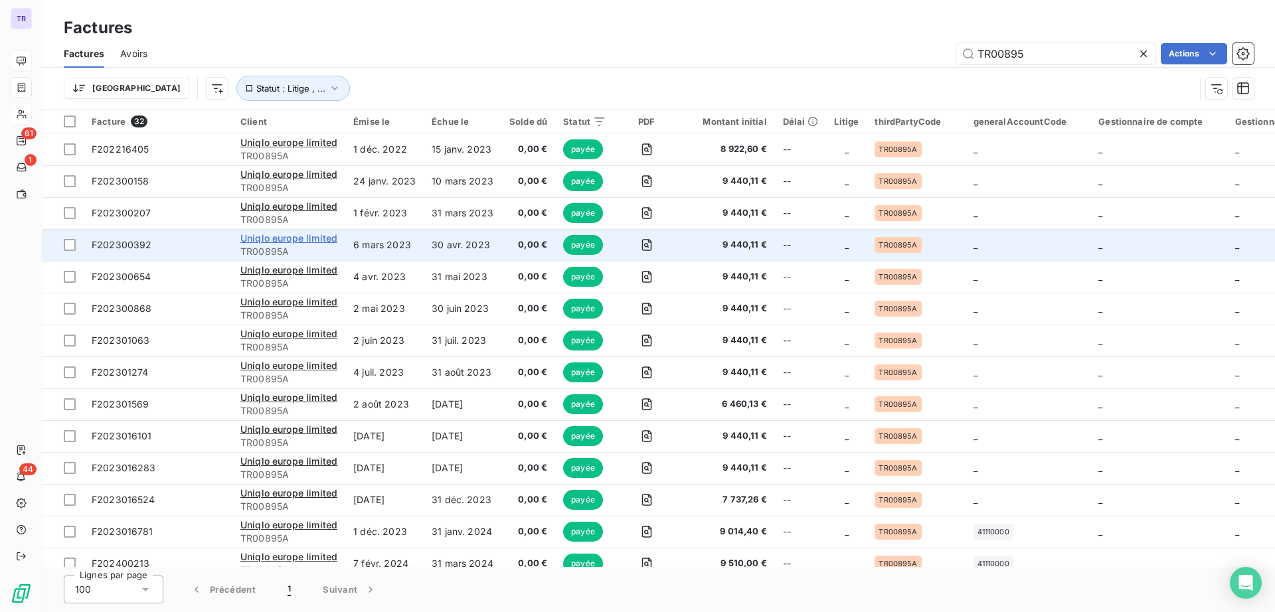
click at [269, 236] on span "Uniqlo europe limited" at bounding box center [288, 237] width 97 height 11
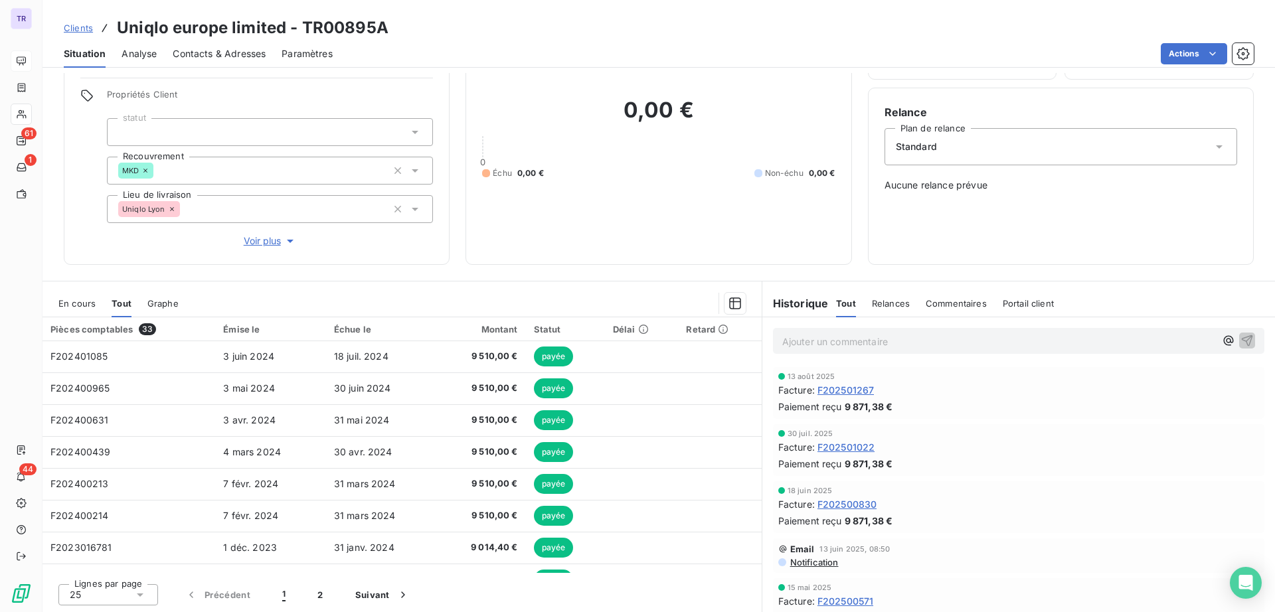
scroll to position [87, 0]
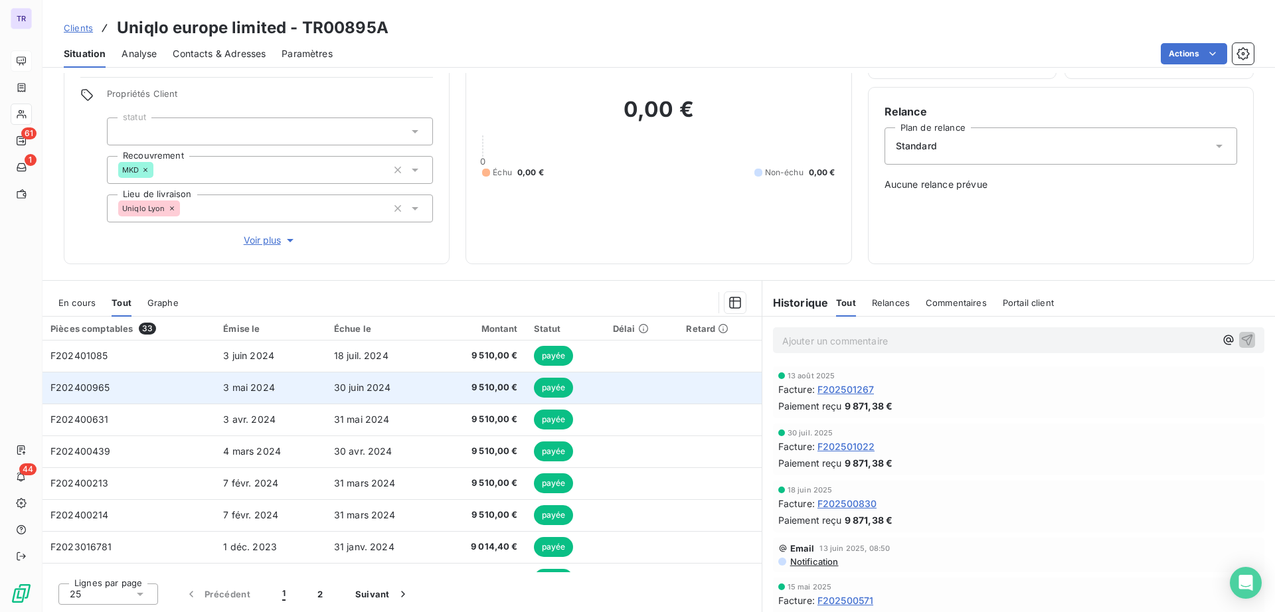
click at [554, 382] on span "payée" at bounding box center [554, 388] width 40 height 20
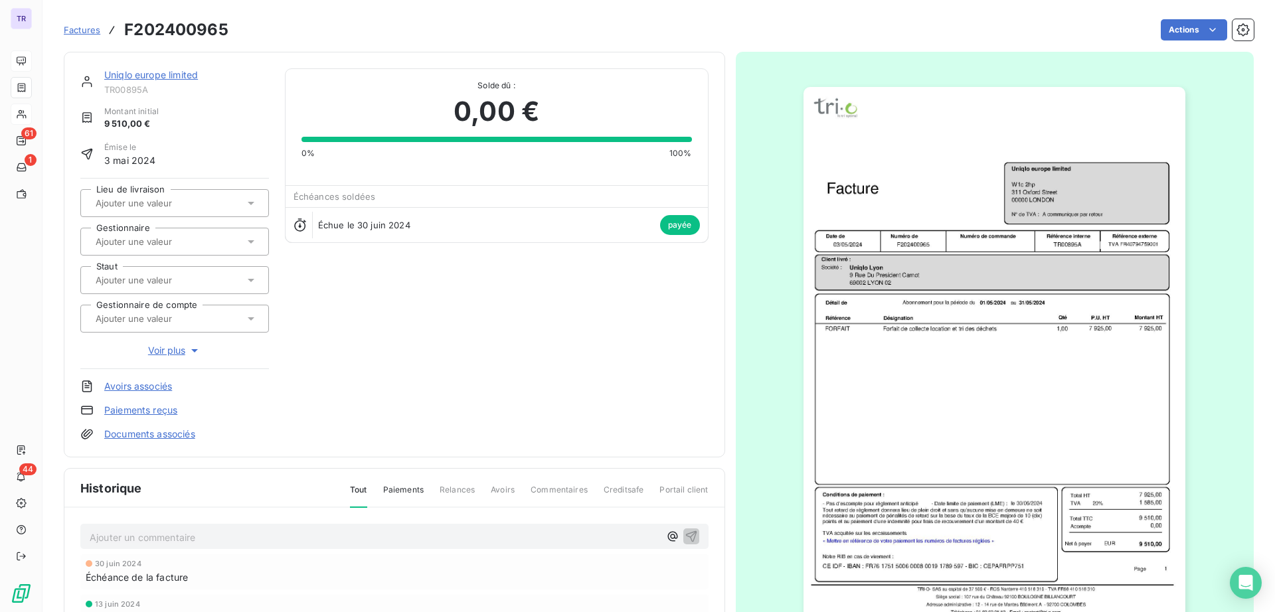
click at [943, 333] on img "button" at bounding box center [994, 357] width 382 height 540
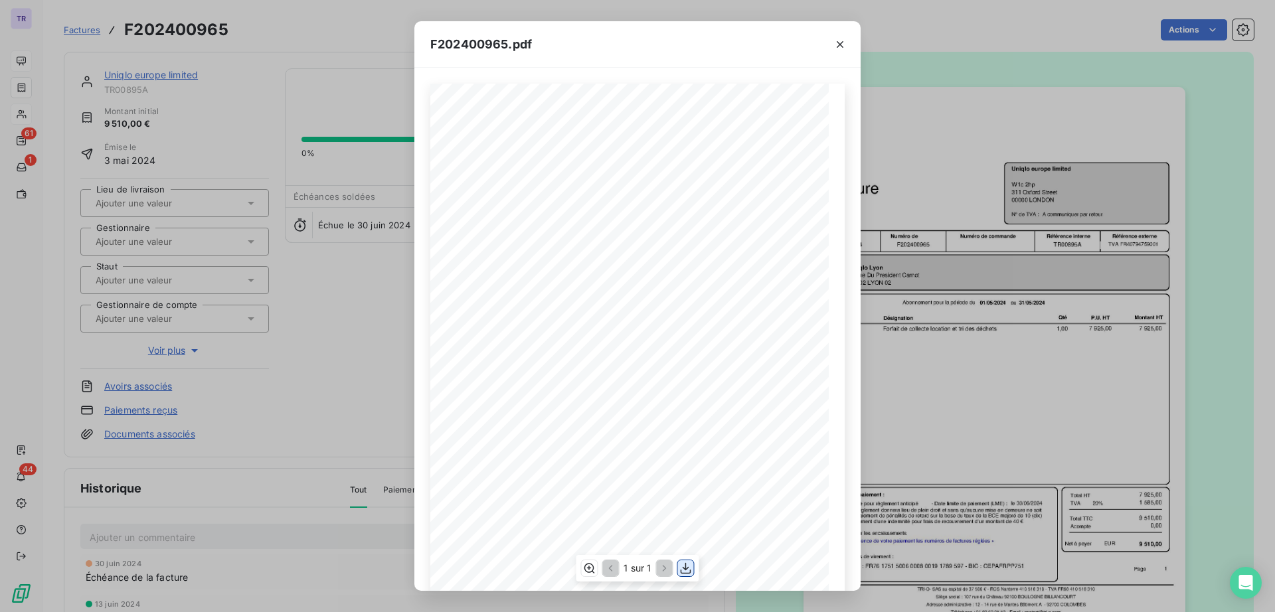
click at [684, 572] on icon "button" at bounding box center [685, 568] width 13 height 13
click at [842, 42] on icon "button" at bounding box center [840, 44] width 7 height 7
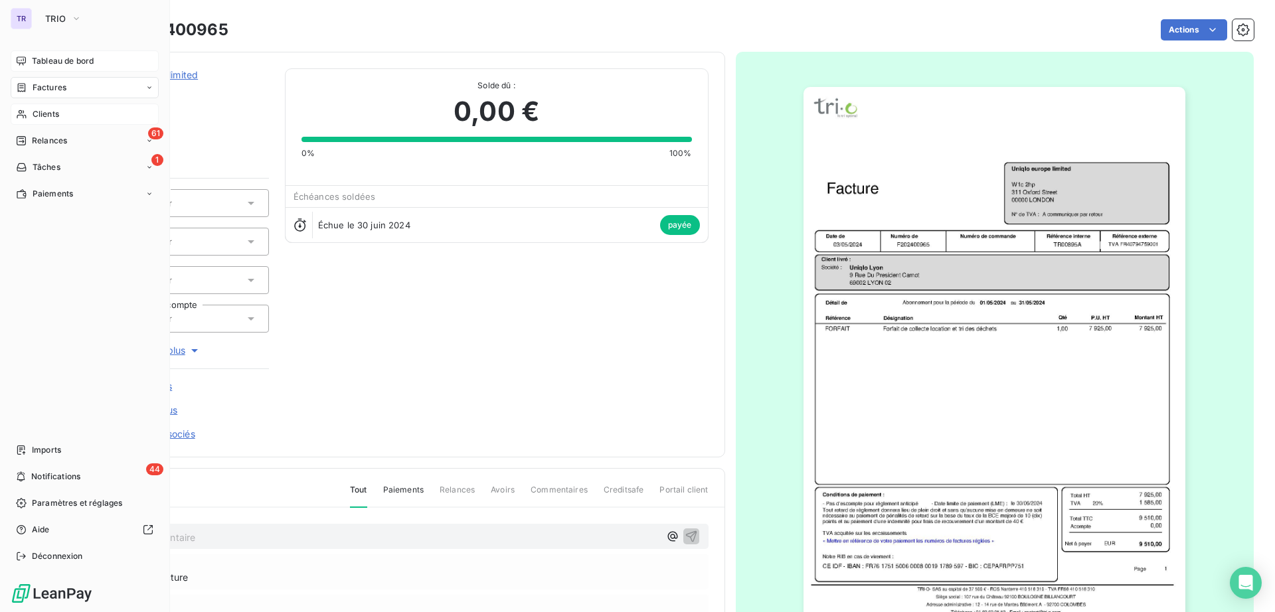
click at [53, 85] on span "Factures" at bounding box center [50, 88] width 34 height 12
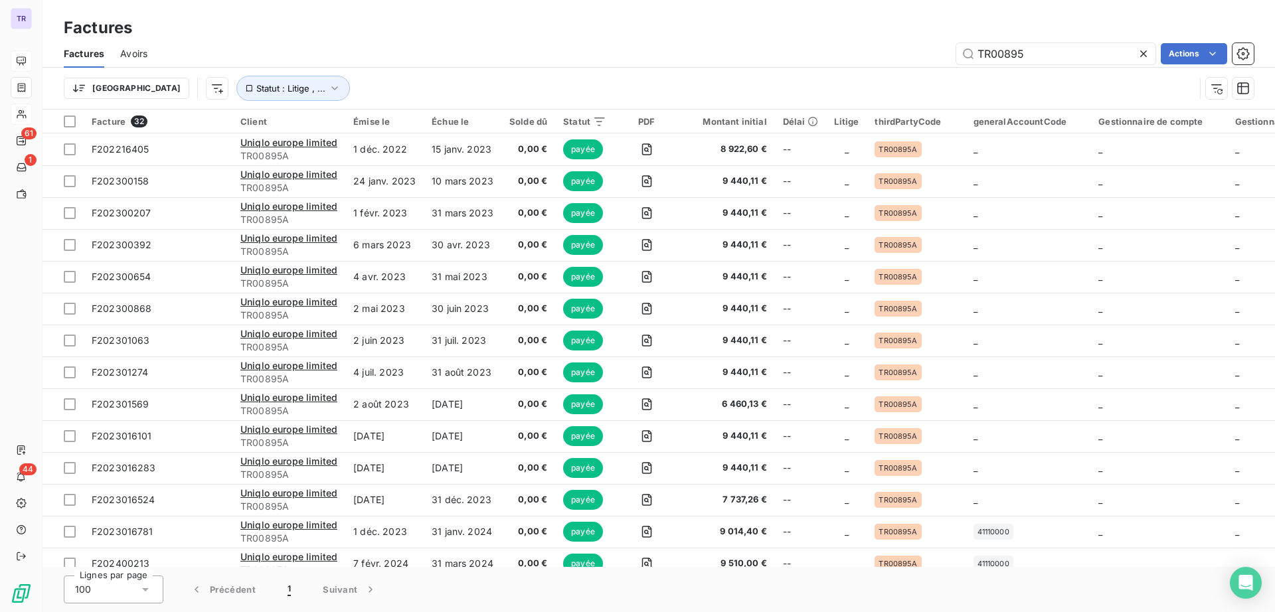
drag, startPoint x: 1037, startPoint y: 55, endPoint x: 600, endPoint y: 68, distance: 437.7
click at [678, 58] on div "TR00895 Actions" at bounding box center [708, 53] width 1090 height 21
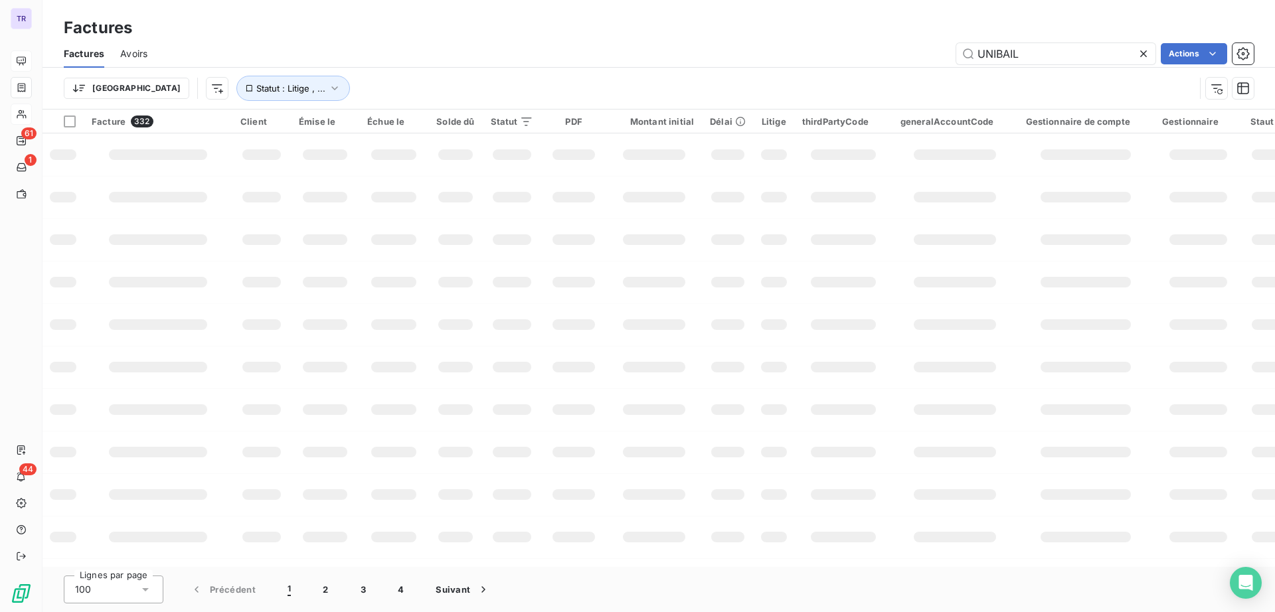
type input "UNIBAIL"
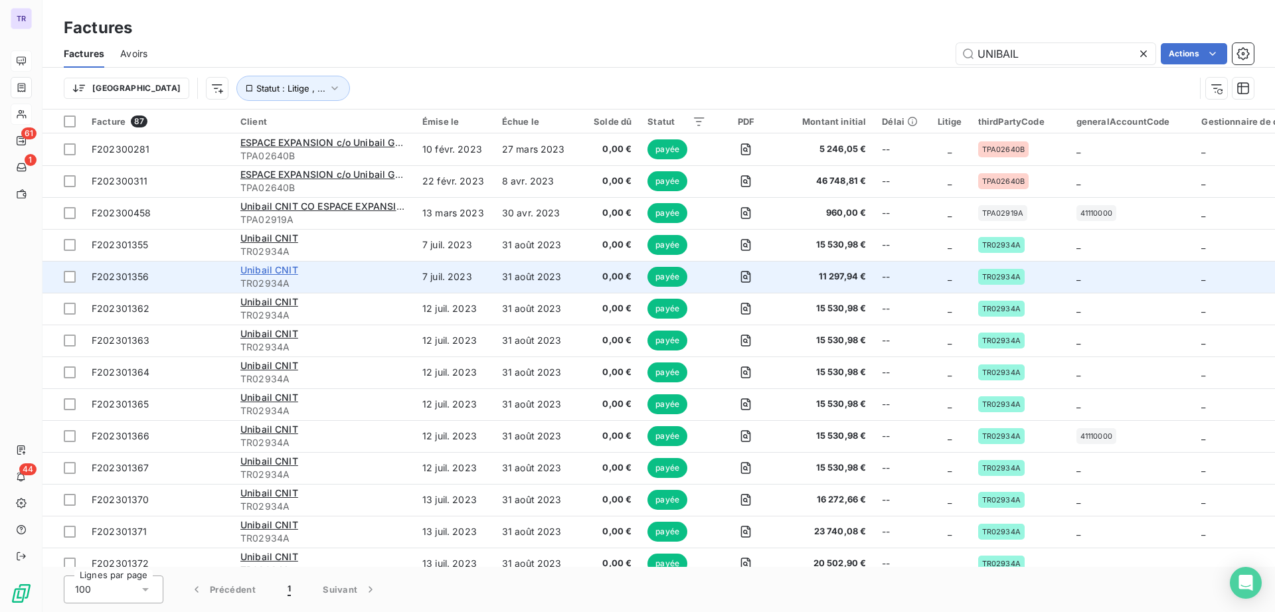
click at [279, 272] on span "Unibail CNIT" at bounding box center [269, 269] width 58 height 11
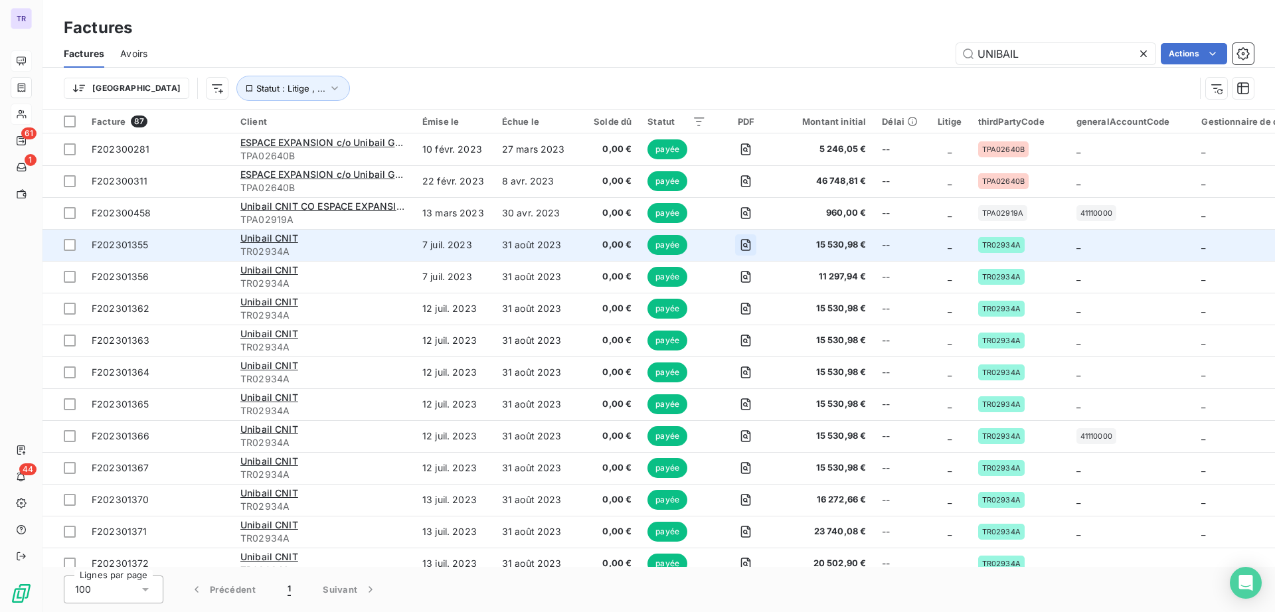
click at [753, 245] on button "button" at bounding box center [745, 244] width 21 height 21
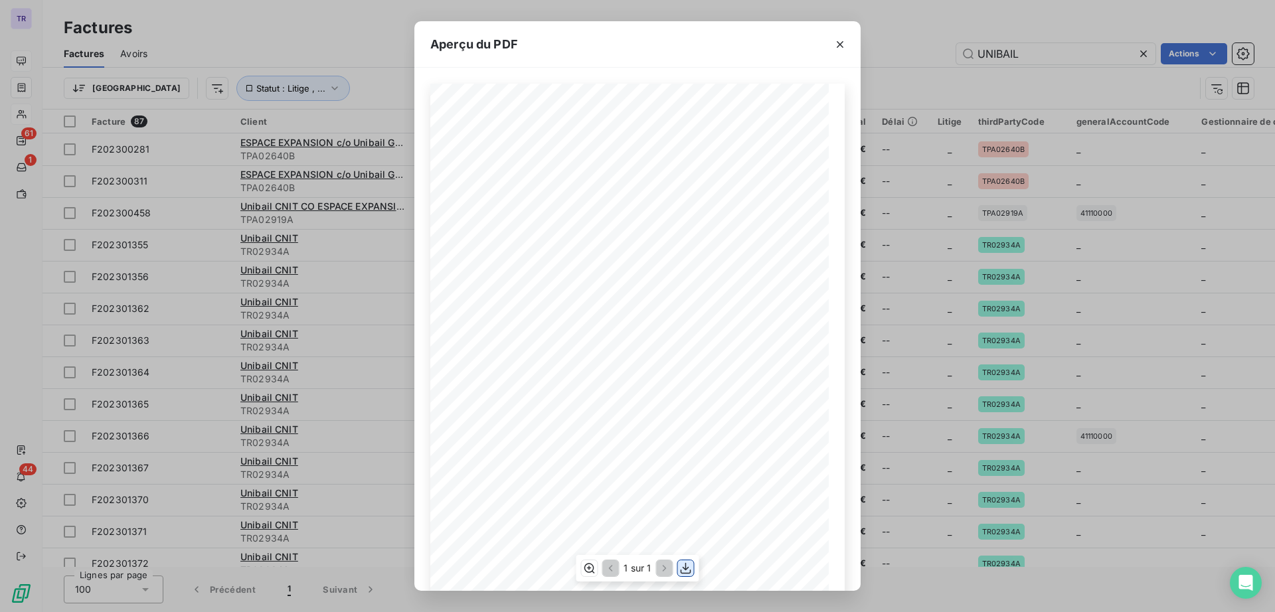
click at [691, 572] on icon "button" at bounding box center [685, 568] width 13 height 13
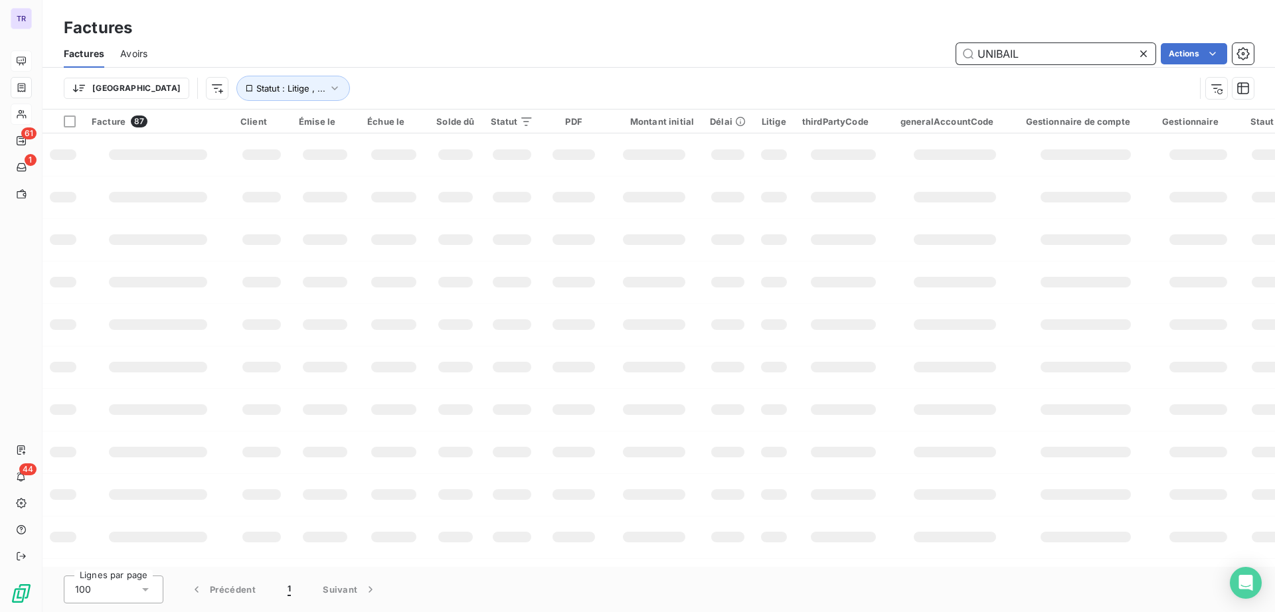
drag, startPoint x: 1054, startPoint y: 56, endPoint x: 676, endPoint y: 52, distance: 378.5
click at [676, 52] on div "UNIBAIL Actions" at bounding box center [708, 53] width 1090 height 21
